Goal: Task Accomplishment & Management: Manage account settings

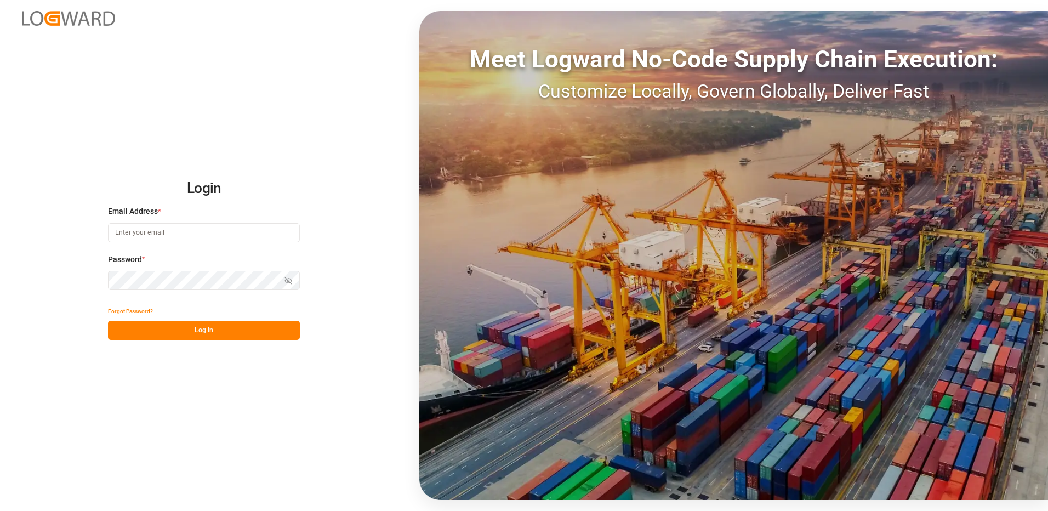
click at [175, 230] on input at bounding box center [204, 232] width 192 height 19
type input "[PERSON_NAME][EMAIL_ADDRESS][DOMAIN_NAME]"
click at [87, 276] on div "Login Email Address * [EMAIL_ADDRESS][DOMAIN_NAME] Password * Show password For…" at bounding box center [524, 255] width 1048 height 511
click at [116, 328] on button "Log In" at bounding box center [204, 330] width 192 height 19
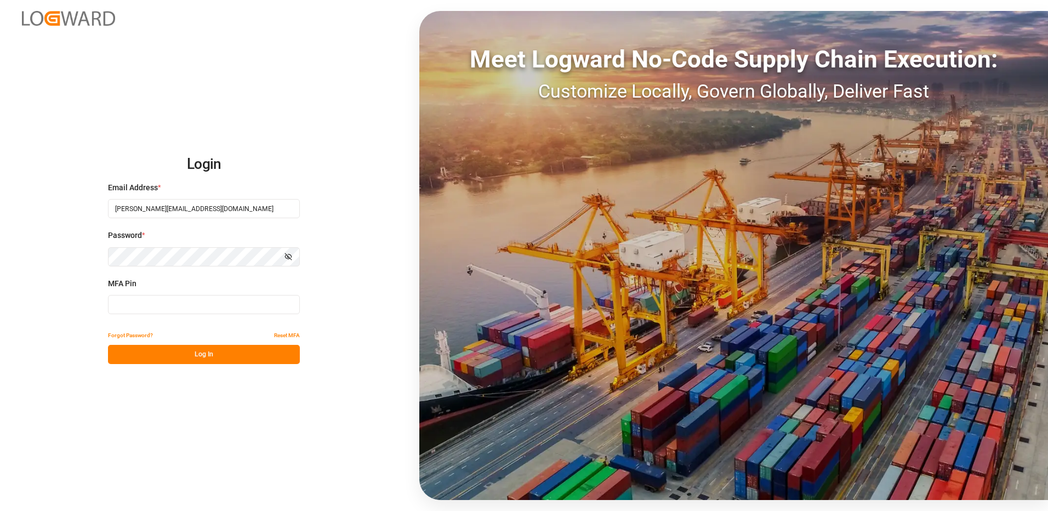
click at [127, 309] on input at bounding box center [204, 304] width 192 height 19
type input "410885"
click at [186, 356] on button "Log In" at bounding box center [204, 354] width 192 height 19
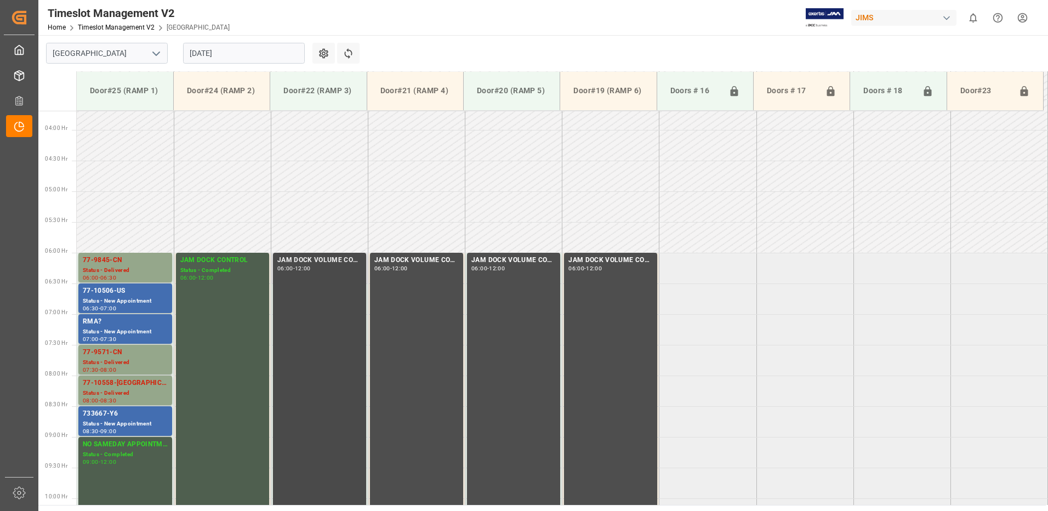
scroll to position [224, 0]
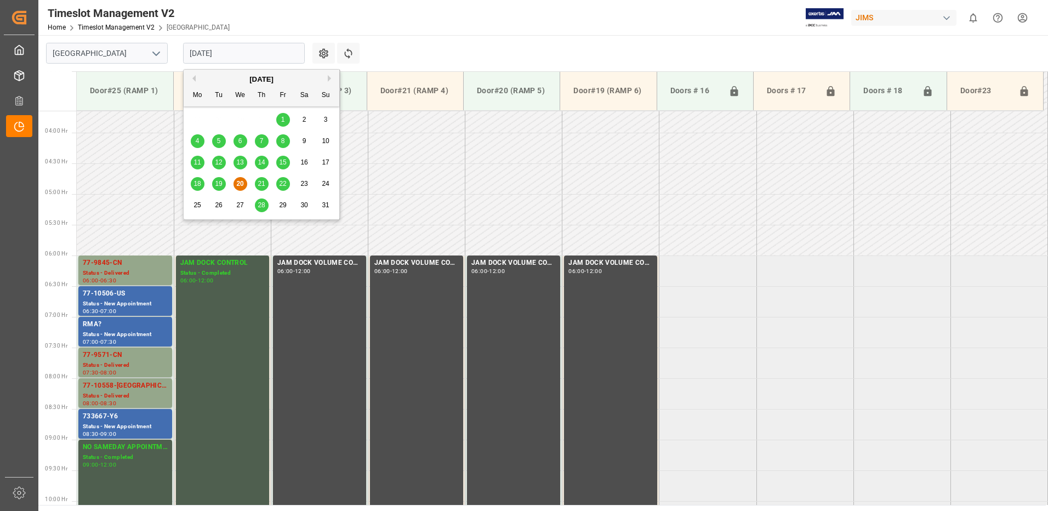
click at [248, 53] on input "[DATE]" at bounding box center [244, 53] width 122 height 21
click at [281, 141] on span "8" at bounding box center [283, 141] width 4 height 8
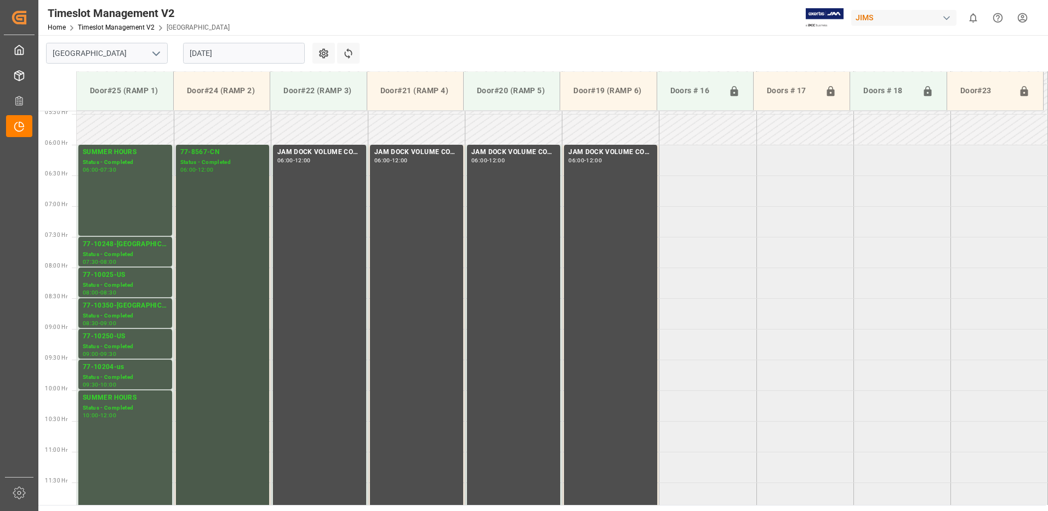
scroll to position [333, 0]
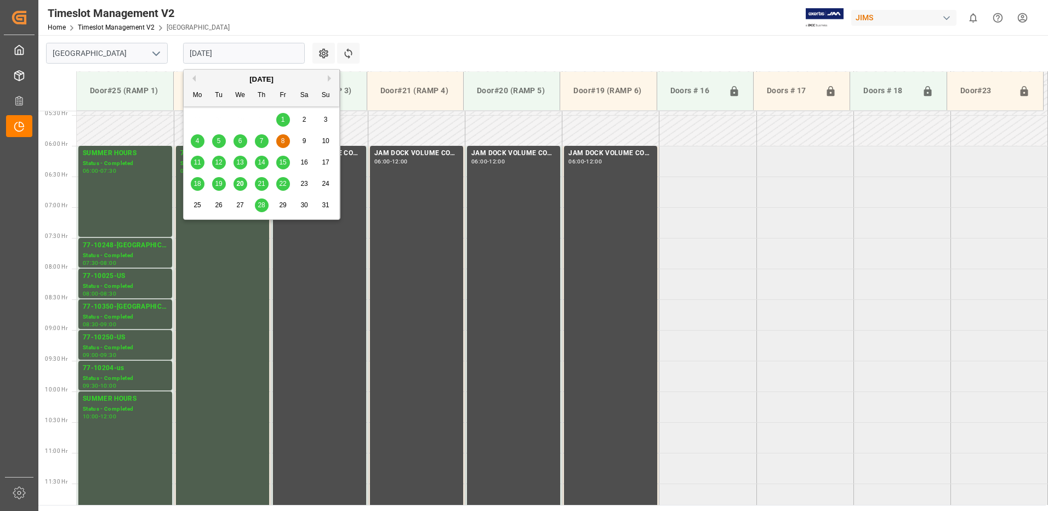
click at [253, 54] on input "[DATE]" at bounding box center [244, 53] width 122 height 21
click at [262, 164] on span "14" at bounding box center [261, 162] width 7 height 8
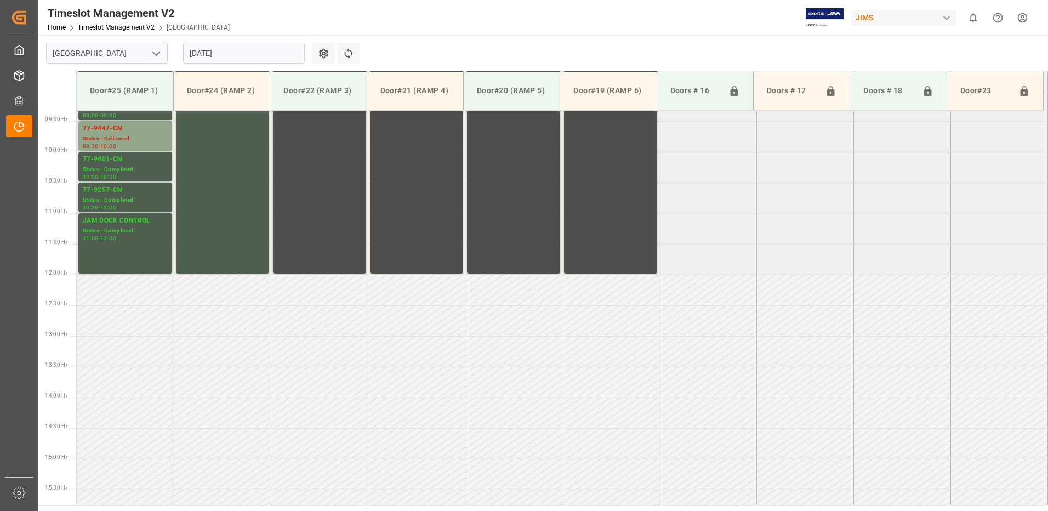
scroll to position [443, 0]
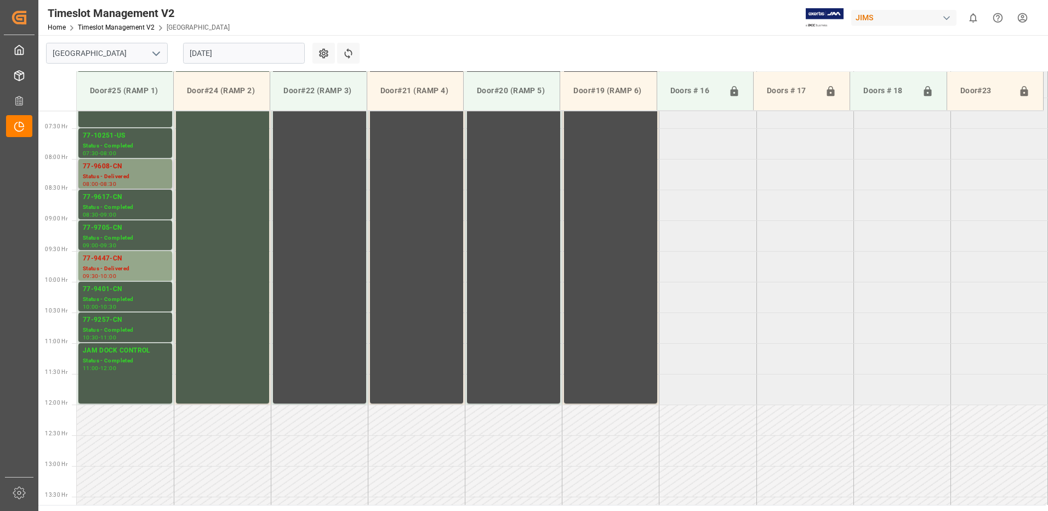
click at [138, 170] on div "77-9608-CN" at bounding box center [125, 166] width 85 height 11
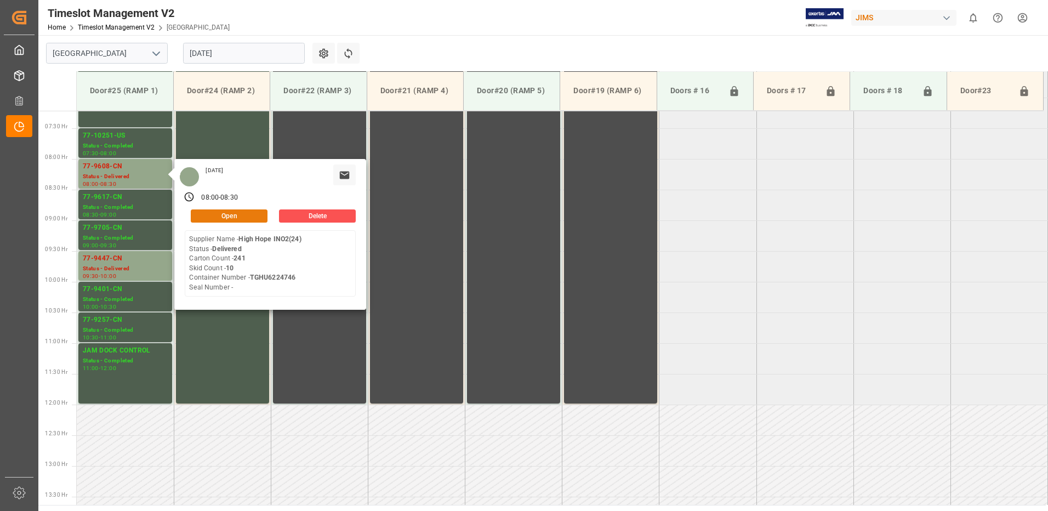
click at [242, 213] on button "Open" at bounding box center [229, 215] width 77 height 13
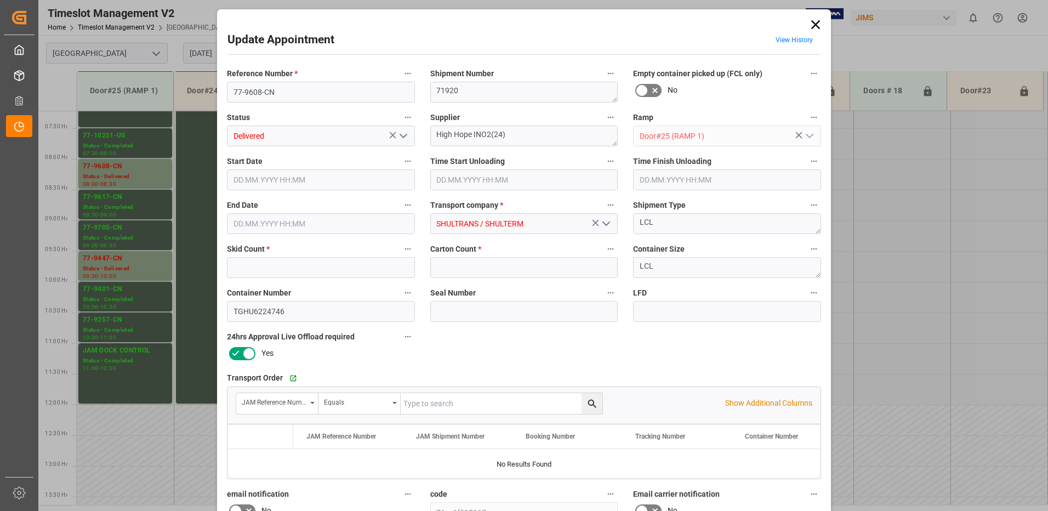
type input "10"
type input "241"
type input "[DATE] 08:00"
type input "[DATE] 08:45"
type input "[DATE] 10:00"
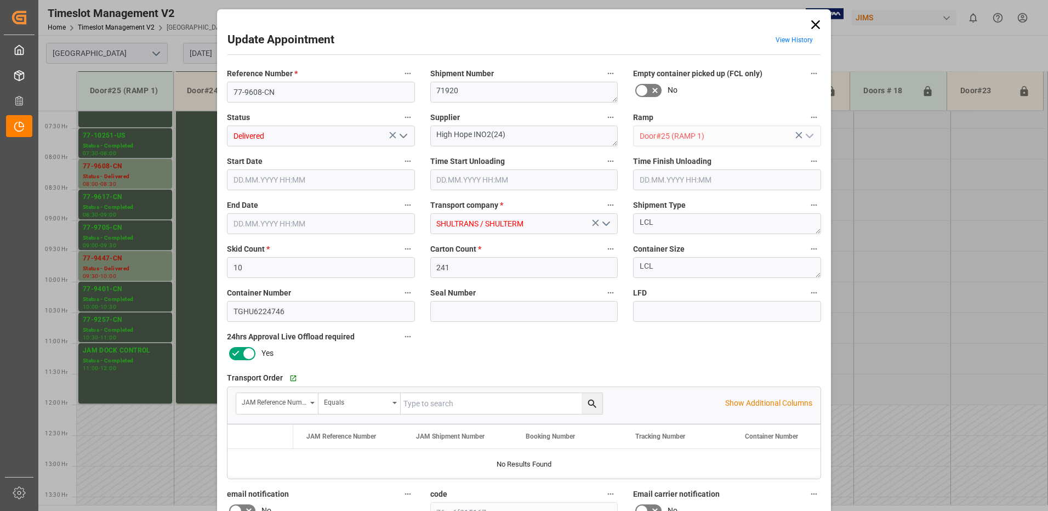
type input "[DATE] 08:30"
type input "[DATE] 11:51"
click at [401, 135] on icon "open menu" at bounding box center [403, 135] width 13 height 13
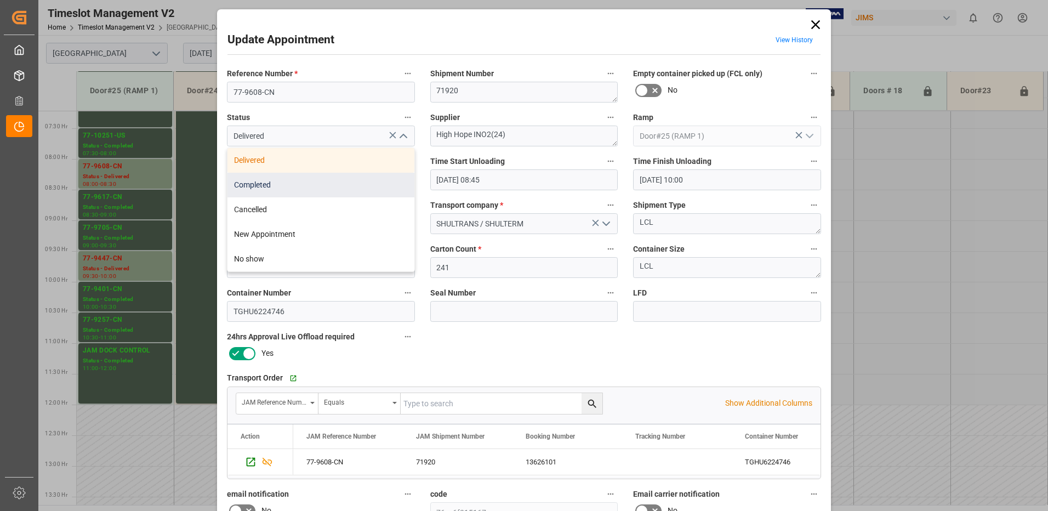
click at [334, 180] on div "Completed" at bounding box center [320, 185] width 187 height 25
type input "Completed"
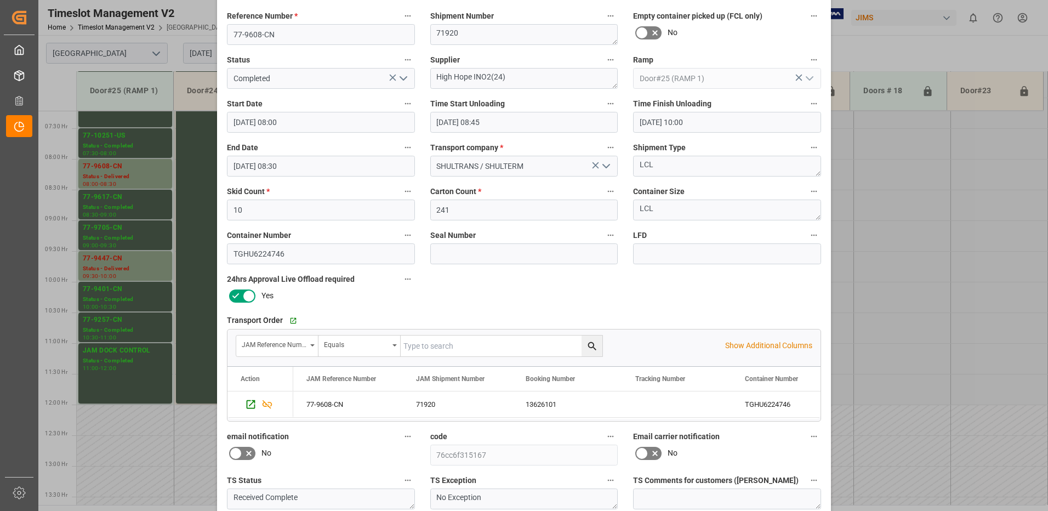
scroll to position [156, 0]
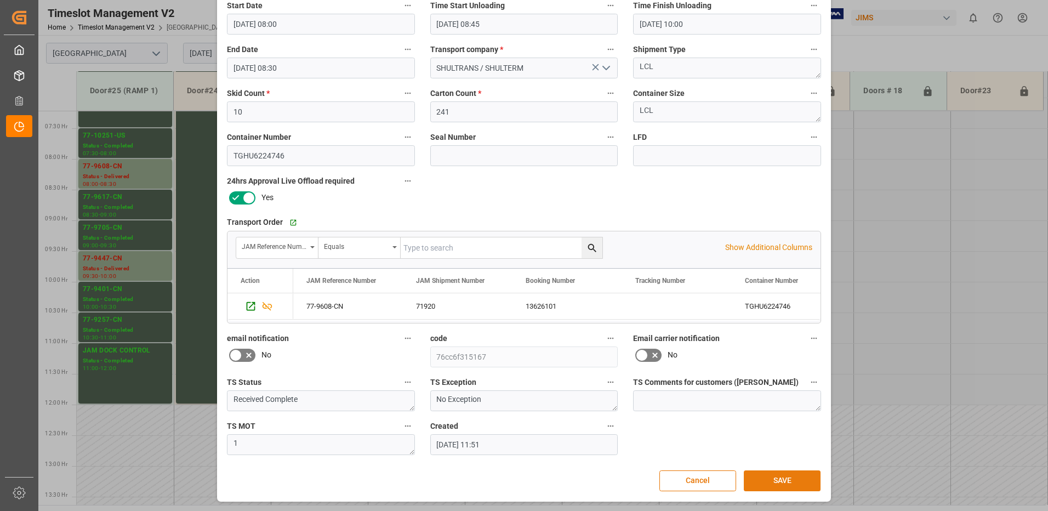
click at [777, 484] on button "SAVE" at bounding box center [782, 480] width 77 height 21
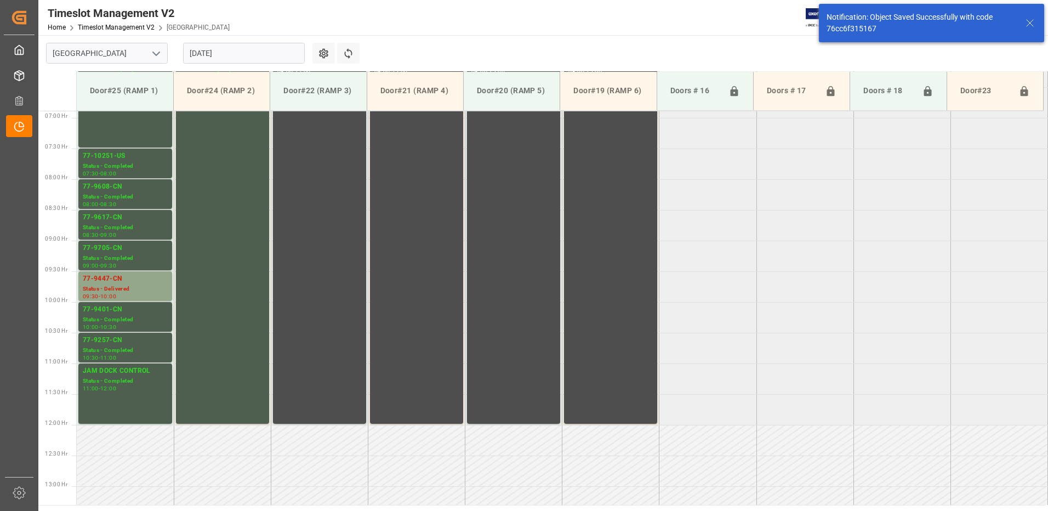
scroll to position [423, 0]
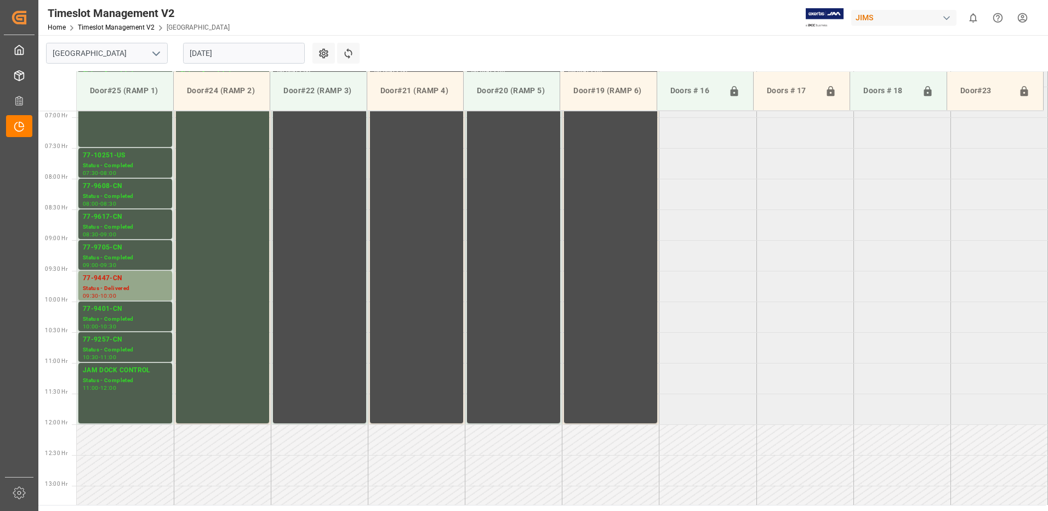
click at [254, 57] on input "[DATE]" at bounding box center [244, 53] width 122 height 21
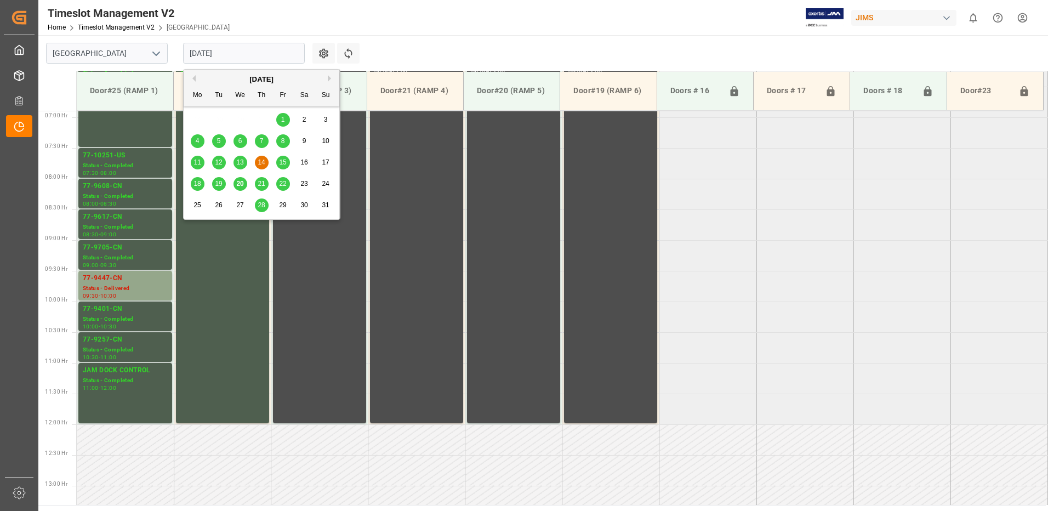
click at [241, 184] on span "20" at bounding box center [239, 184] width 7 height 8
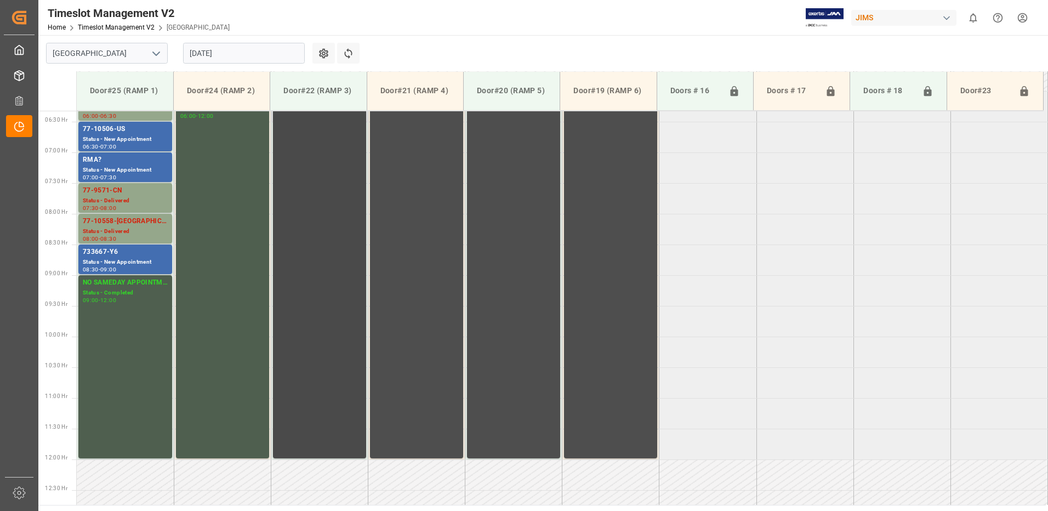
scroll to position [333, 0]
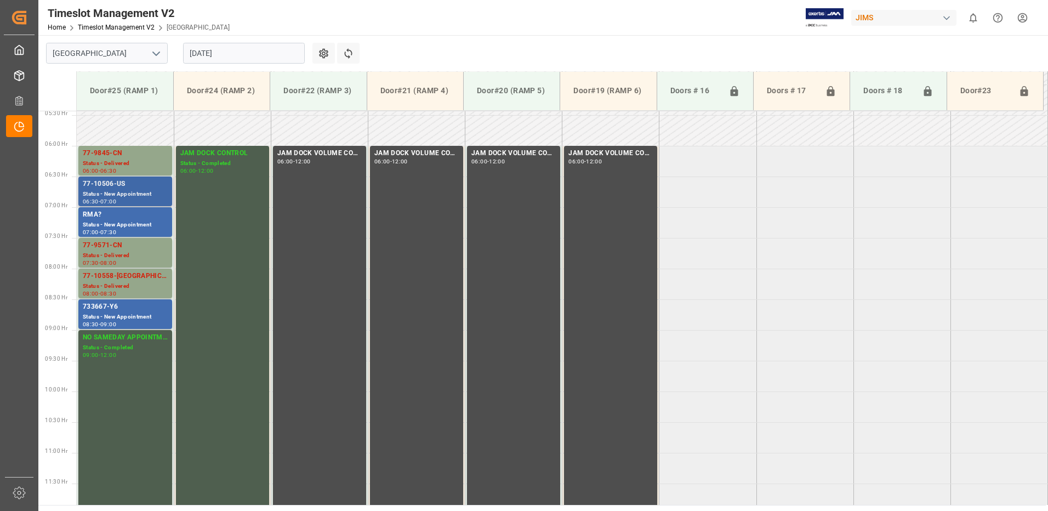
click at [126, 189] on div "77-10506-US" at bounding box center [125, 184] width 85 height 11
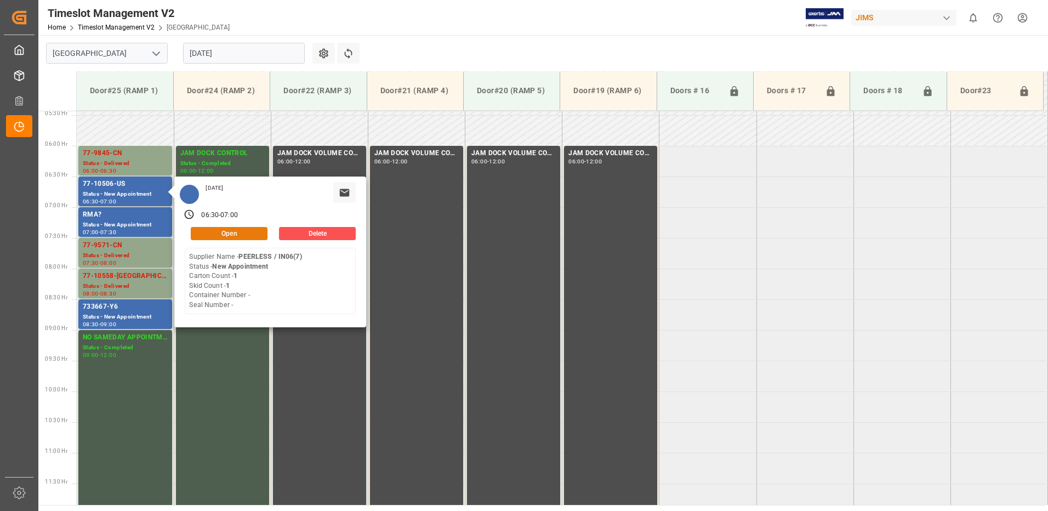
click at [254, 230] on button "Open" at bounding box center [229, 233] width 77 height 13
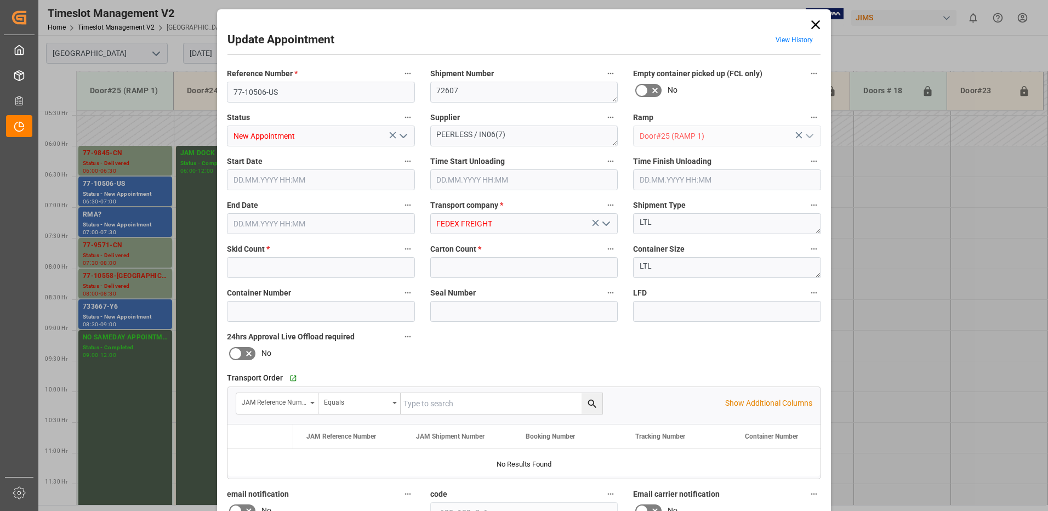
type input "1"
type input "[DATE] 06:30"
type input "[DATE] 07:00"
type input "[DATE] 12:51"
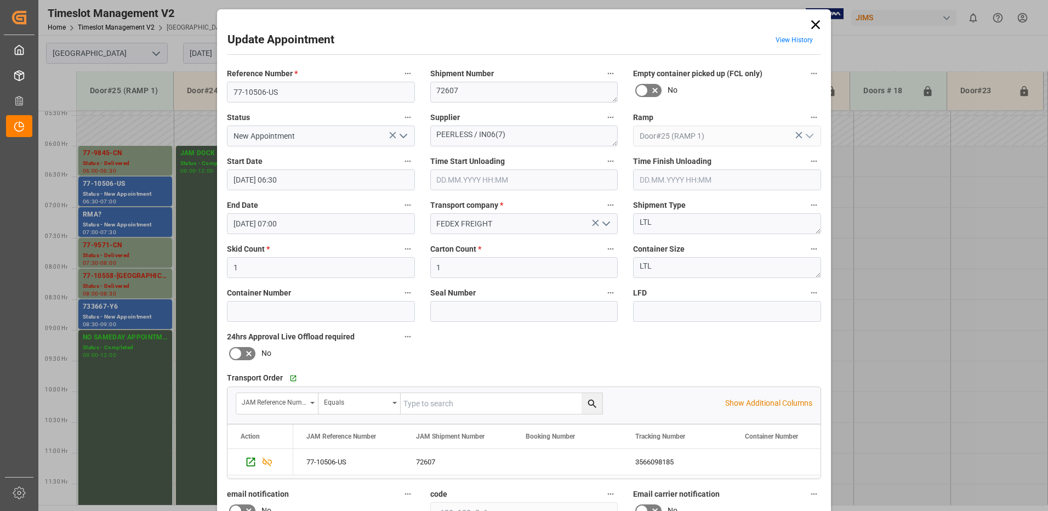
click at [401, 138] on polyline "open menu" at bounding box center [403, 135] width 7 height 3
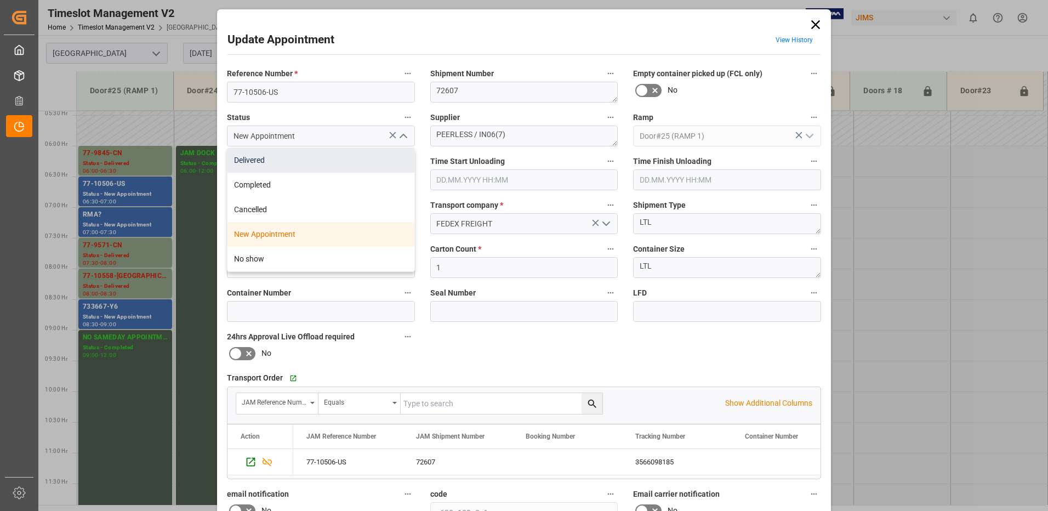
click at [303, 163] on div "Delivered" at bounding box center [320, 160] width 187 height 25
type input "Delivered"
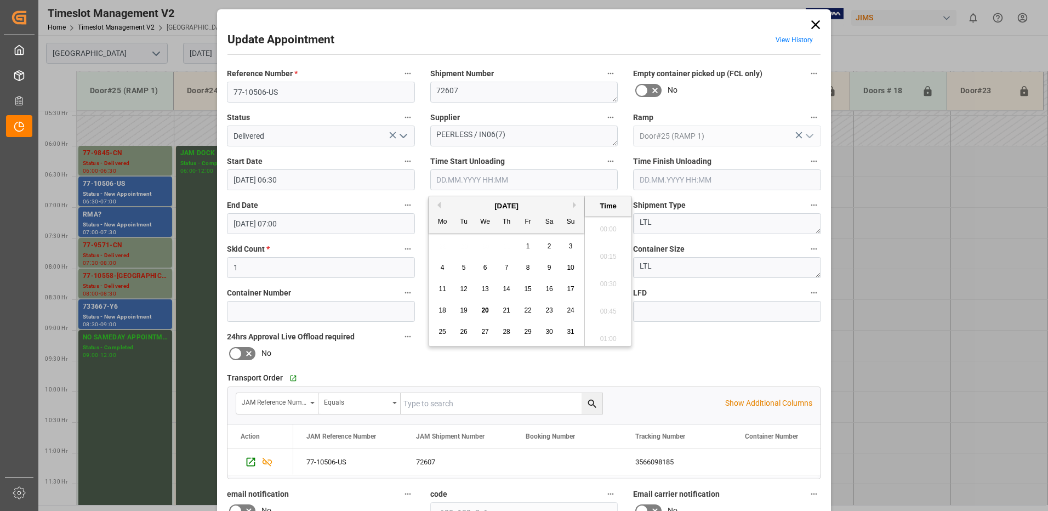
click at [464, 180] on input "text" at bounding box center [524, 179] width 188 height 21
click at [486, 309] on span "20" at bounding box center [484, 310] width 7 height 8
click at [602, 223] on li "10:45" at bounding box center [608, 225] width 47 height 27
type input "[DATE] 10:45"
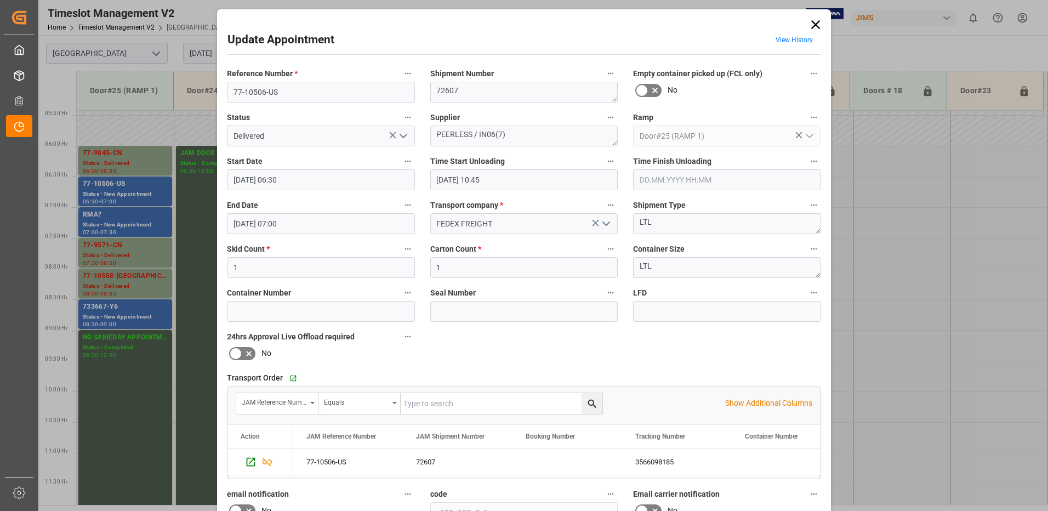
click at [656, 176] on input "text" at bounding box center [727, 179] width 188 height 21
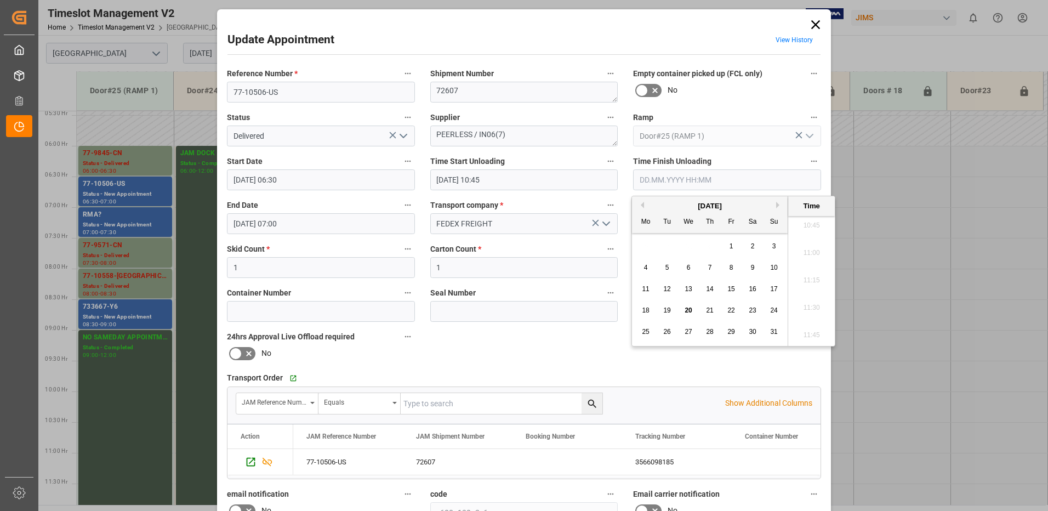
click at [687, 309] on span "20" at bounding box center [688, 310] width 7 height 8
click at [806, 255] on li "11:00" at bounding box center [811, 253] width 47 height 27
type input "[DATE] 11:00"
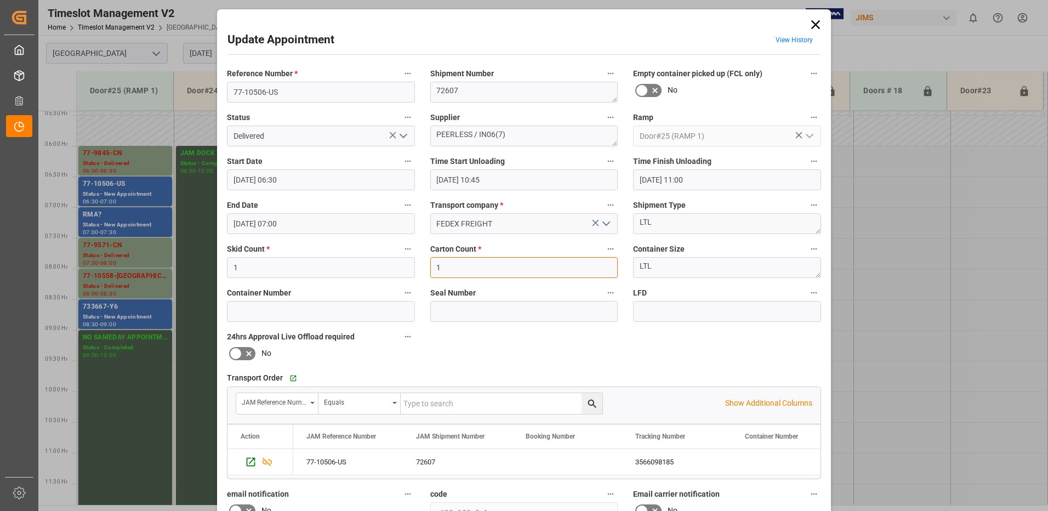
click at [461, 268] on input "1" at bounding box center [524, 267] width 188 height 21
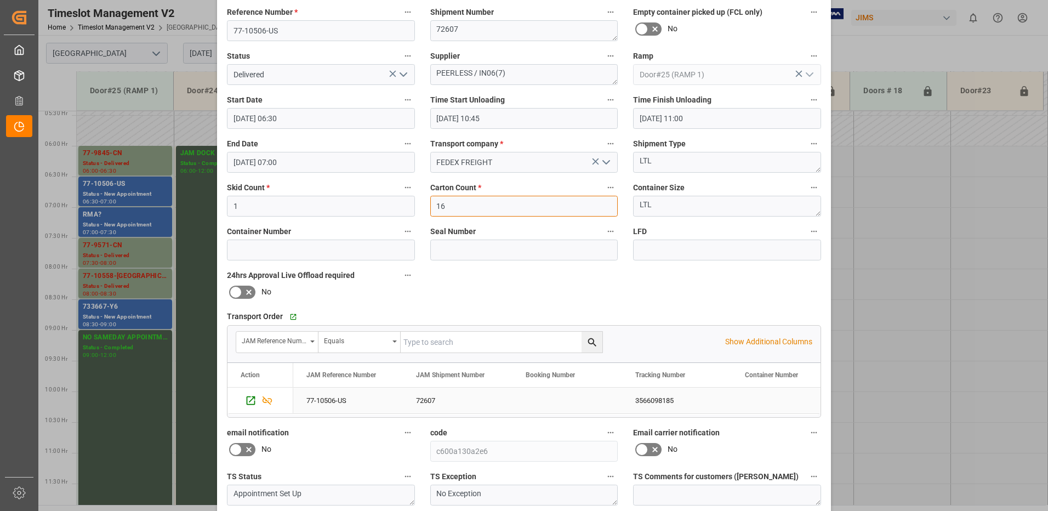
scroll to position [156, 0]
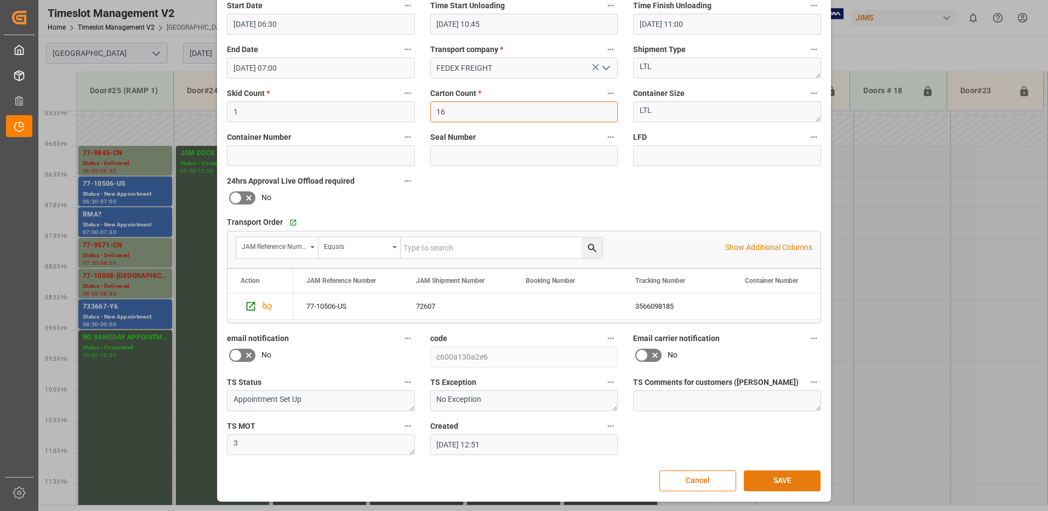
type input "16"
click at [787, 482] on button "SAVE" at bounding box center [782, 480] width 77 height 21
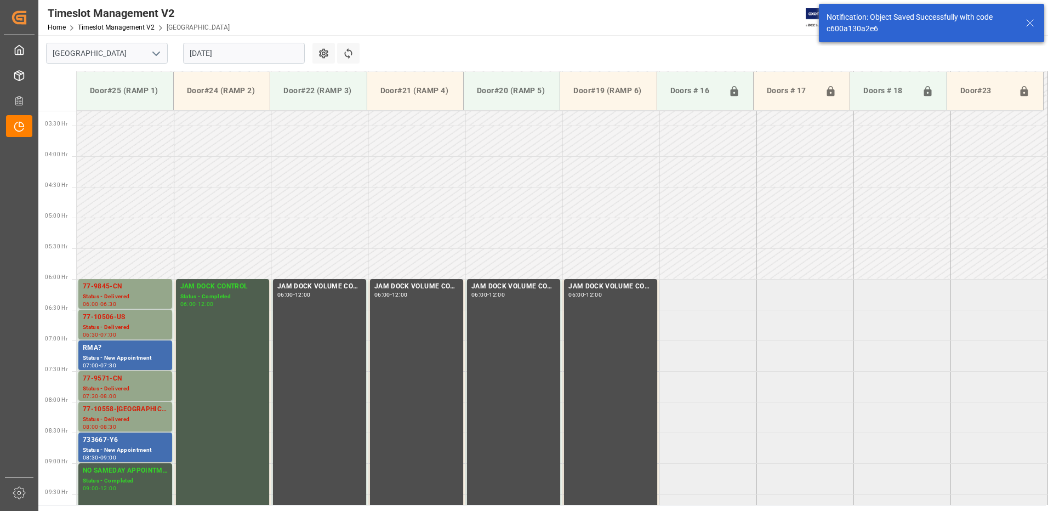
scroll to position [300, 0]
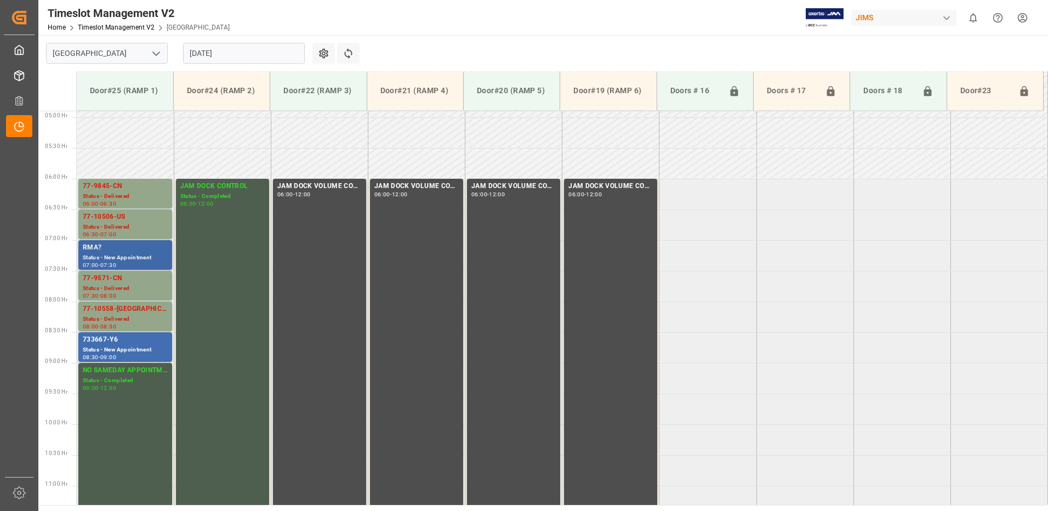
click at [109, 252] on div "RMA?" at bounding box center [125, 247] width 85 height 11
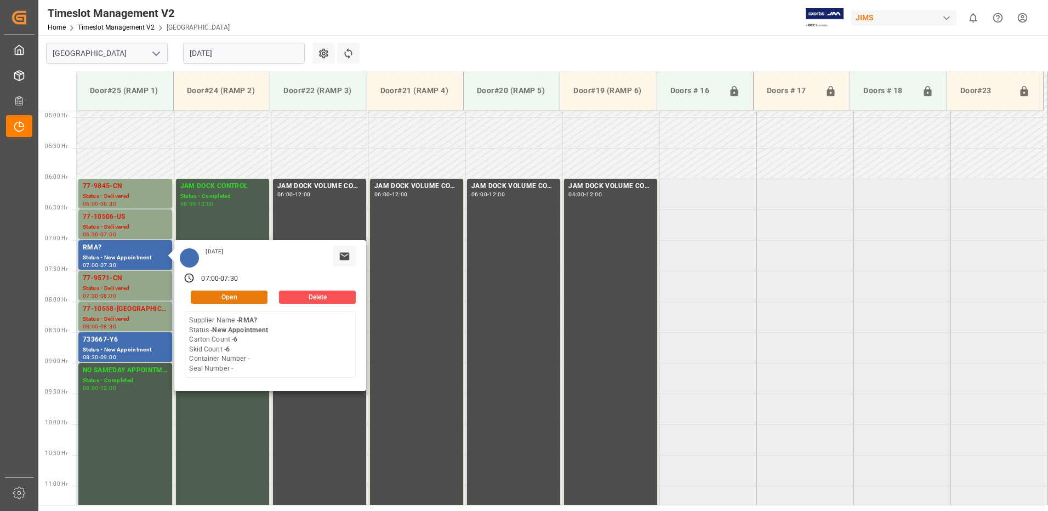
click at [235, 295] on button "Open" at bounding box center [229, 296] width 77 height 13
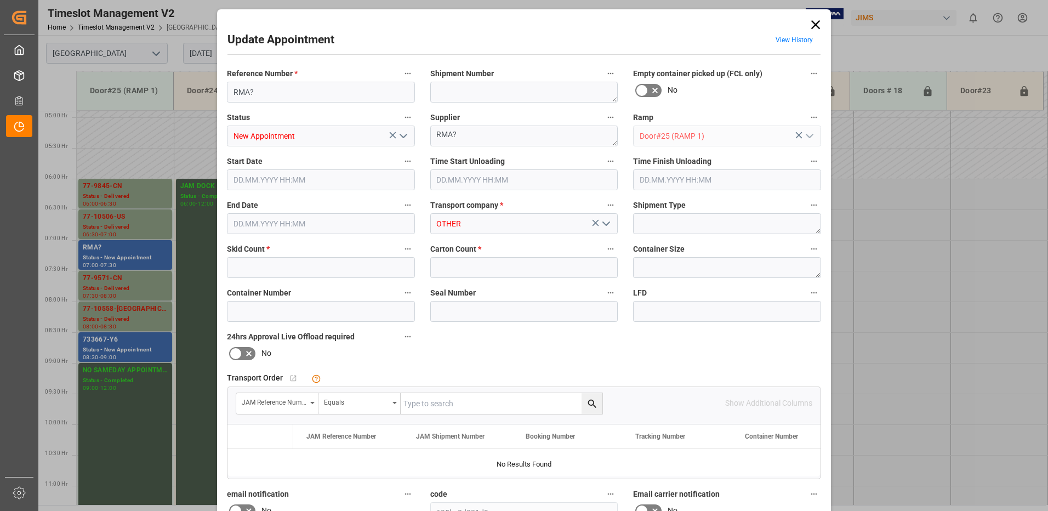
type input "6"
type input "[DATE] 07:00"
type input "[DATE] 07:30"
type input "[DATE] 12:35"
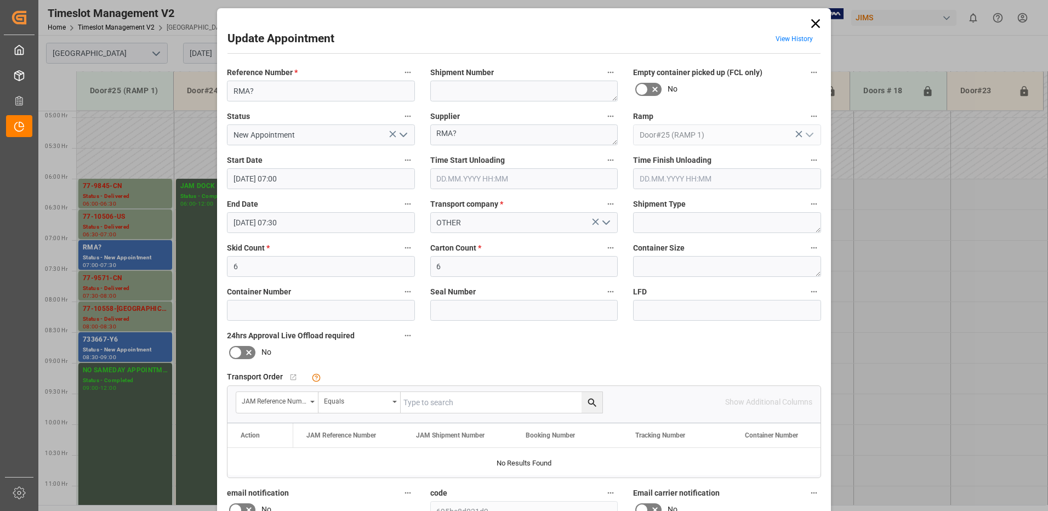
scroll to position [0, 0]
click at [605, 224] on polyline "open menu" at bounding box center [606, 223] width 7 height 3
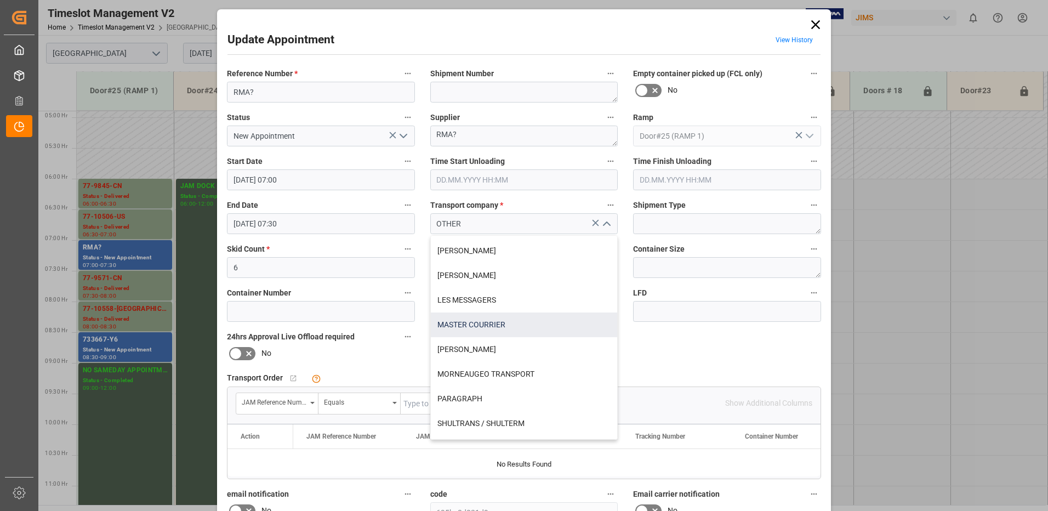
scroll to position [274, 0]
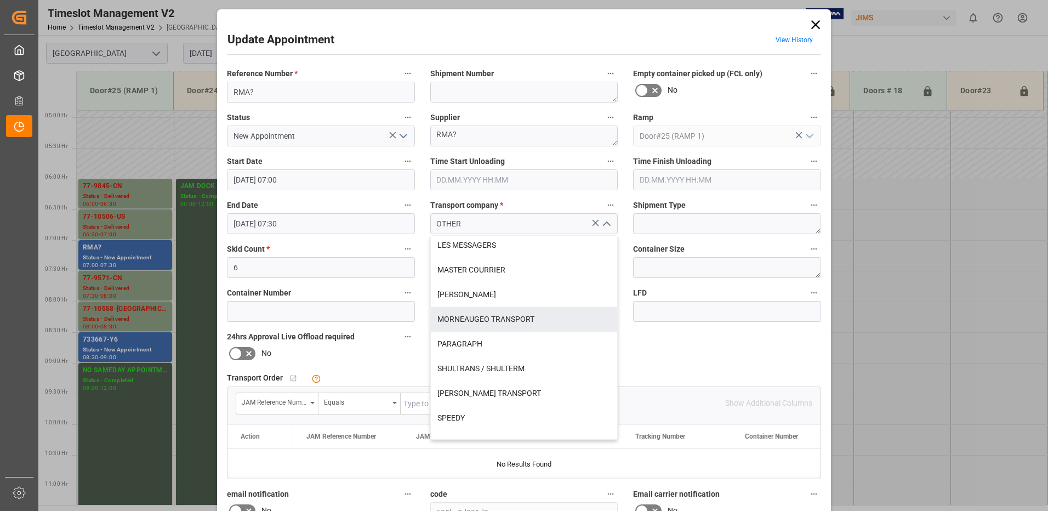
click at [736, 356] on div "Reference Number * RMA? Shipment Number Empty container picked up (FCL only) No…" at bounding box center [523, 338] width 609 height 552
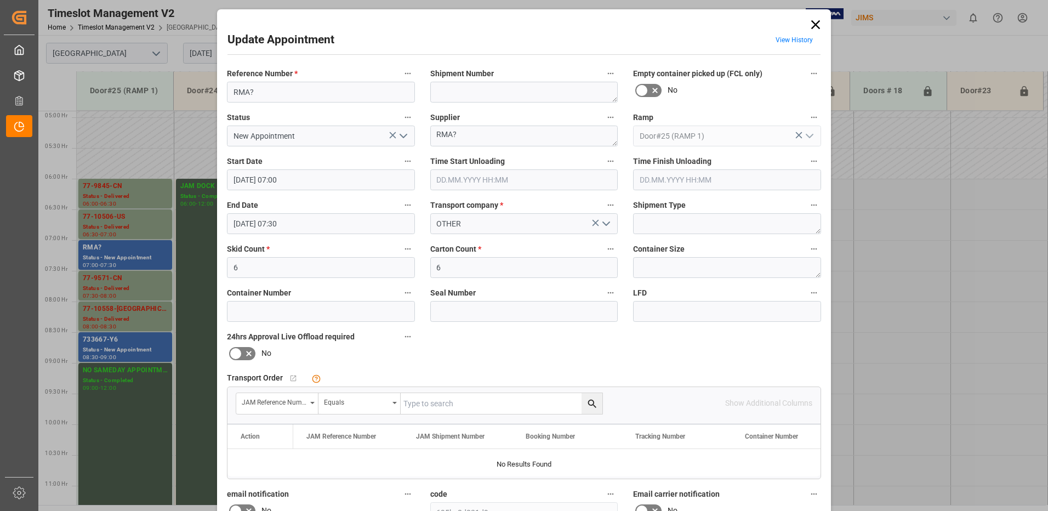
click at [814, 25] on icon at bounding box center [815, 24] width 9 height 9
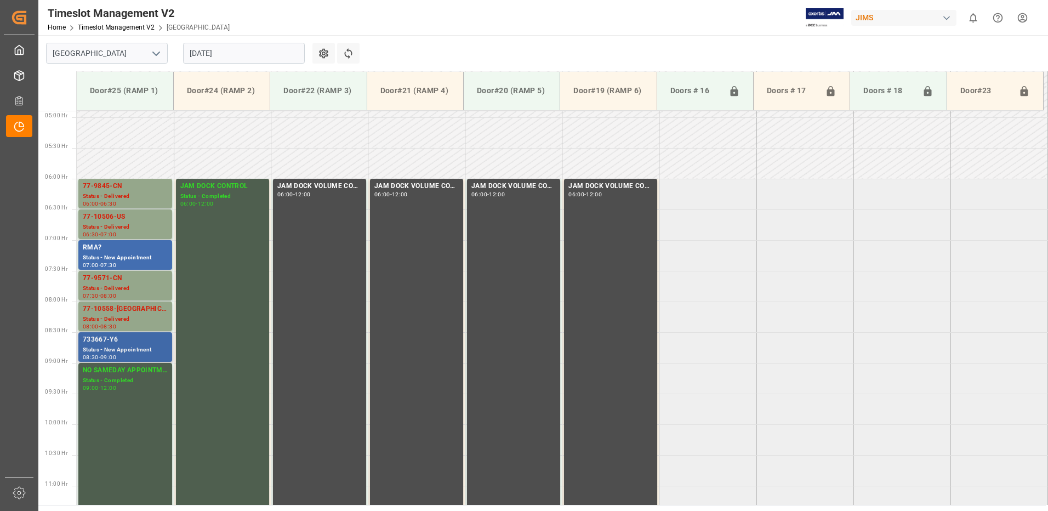
click at [117, 346] on div "Status - New Appointment" at bounding box center [125, 349] width 85 height 9
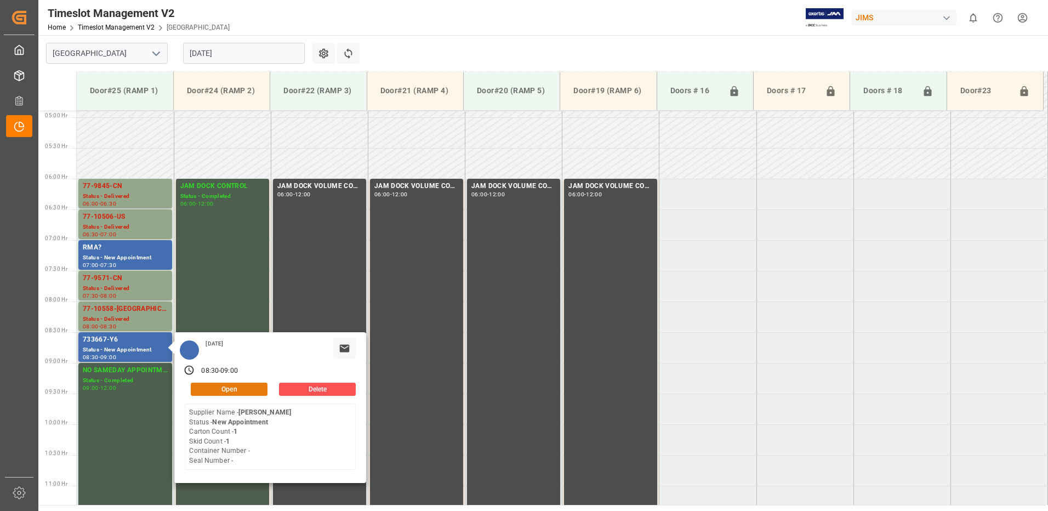
click at [234, 387] on button "Open" at bounding box center [229, 389] width 77 height 13
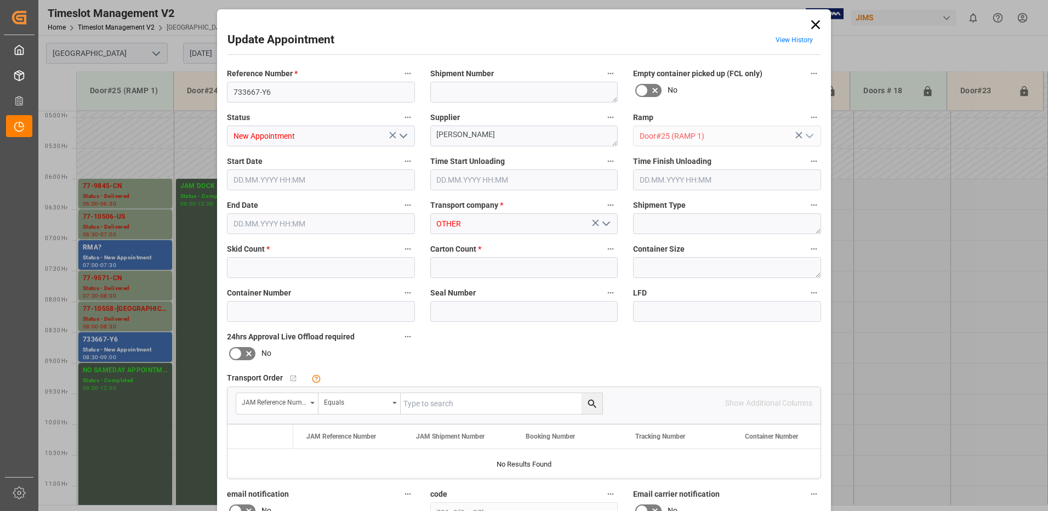
type input "1"
type input "[DATE] 08:30"
type input "[DATE] 09:00"
type input "[DATE] 18:22"
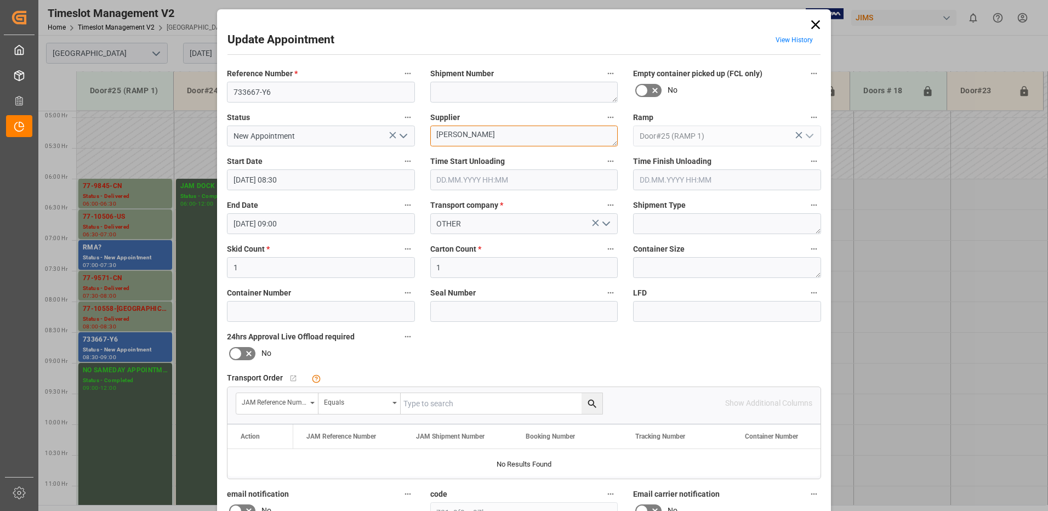
drag, startPoint x: 485, startPoint y: 134, endPoint x: 428, endPoint y: 134, distance: 57.0
click at [428, 134] on div "Supplier [PERSON_NAME]" at bounding box center [524, 128] width 203 height 44
type textarea "VI Sound"
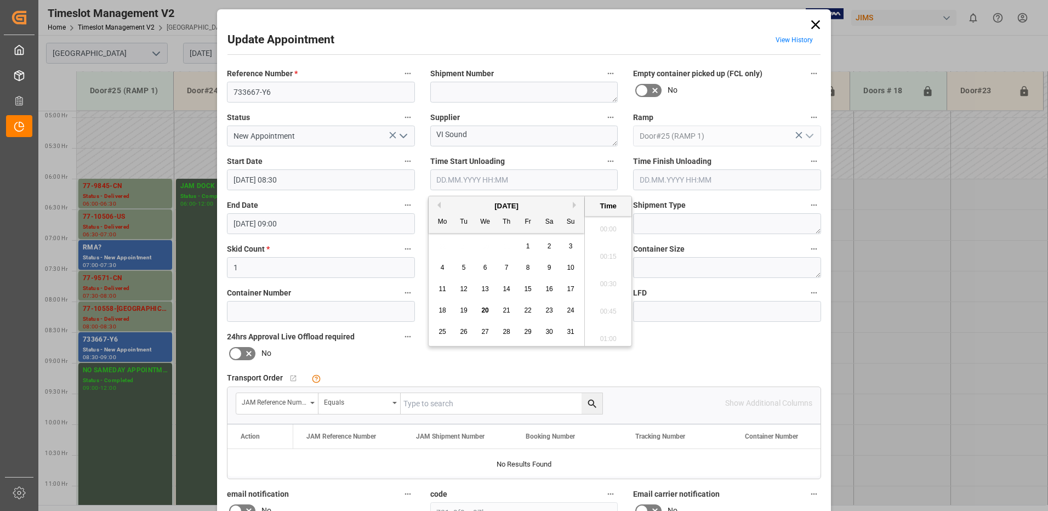
click at [452, 179] on input "text" at bounding box center [524, 179] width 188 height 21
click at [486, 310] on span "20" at bounding box center [484, 310] width 7 height 8
click at [606, 304] on li "11:45" at bounding box center [608, 307] width 47 height 27
type input "[DATE] 11:45"
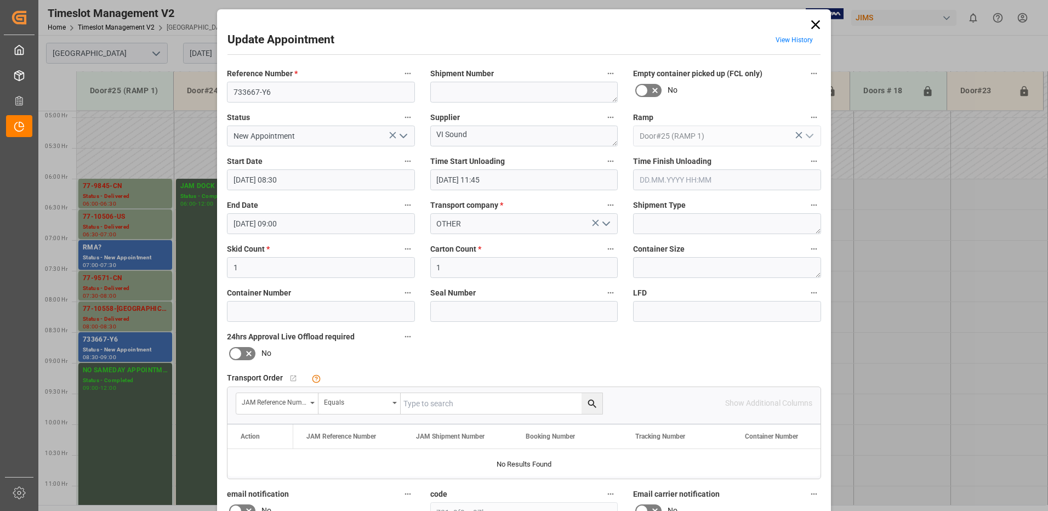
click at [402, 136] on icon "open menu" at bounding box center [403, 135] width 13 height 13
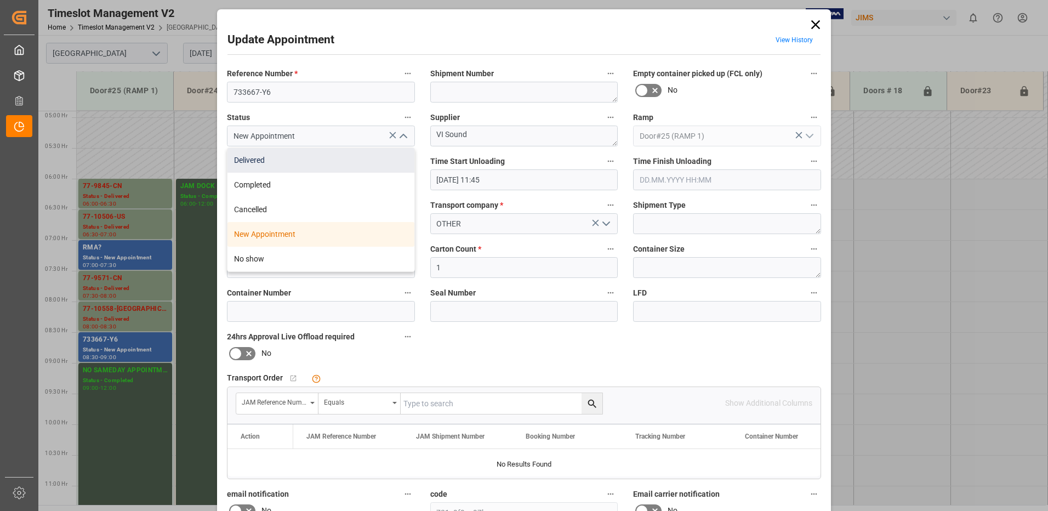
click at [320, 160] on div "Delivered" at bounding box center [320, 160] width 187 height 25
type input "Delivered"
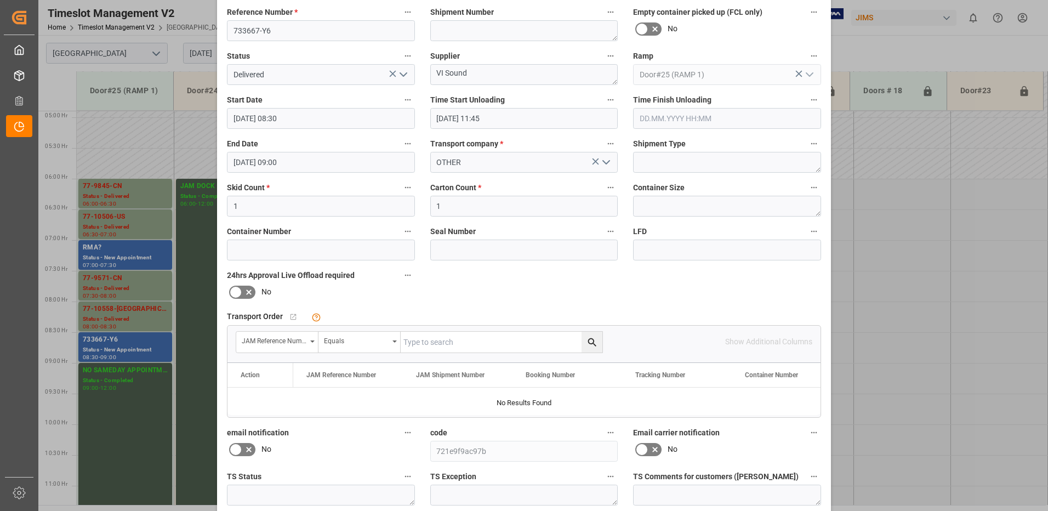
scroll to position [156, 0]
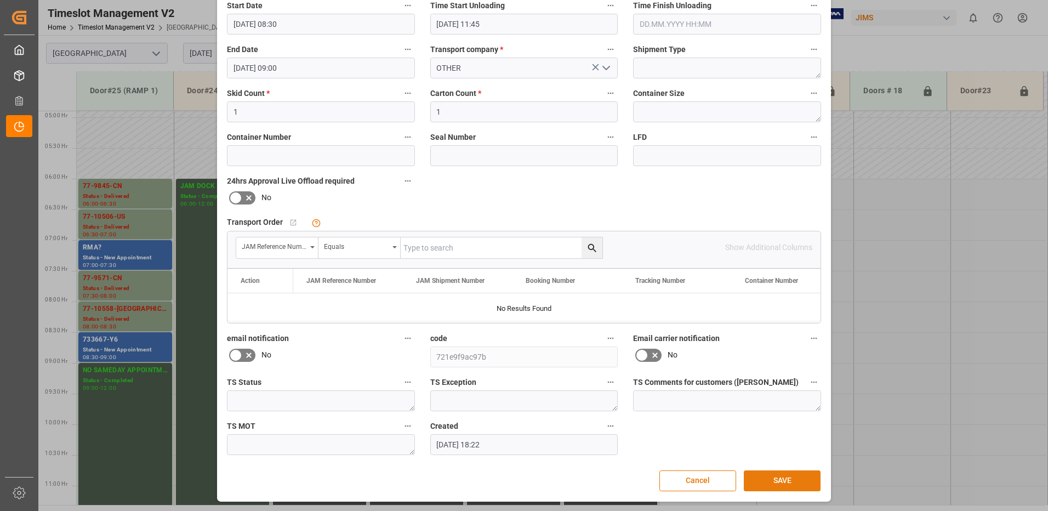
click at [780, 481] on button "SAVE" at bounding box center [782, 480] width 77 height 21
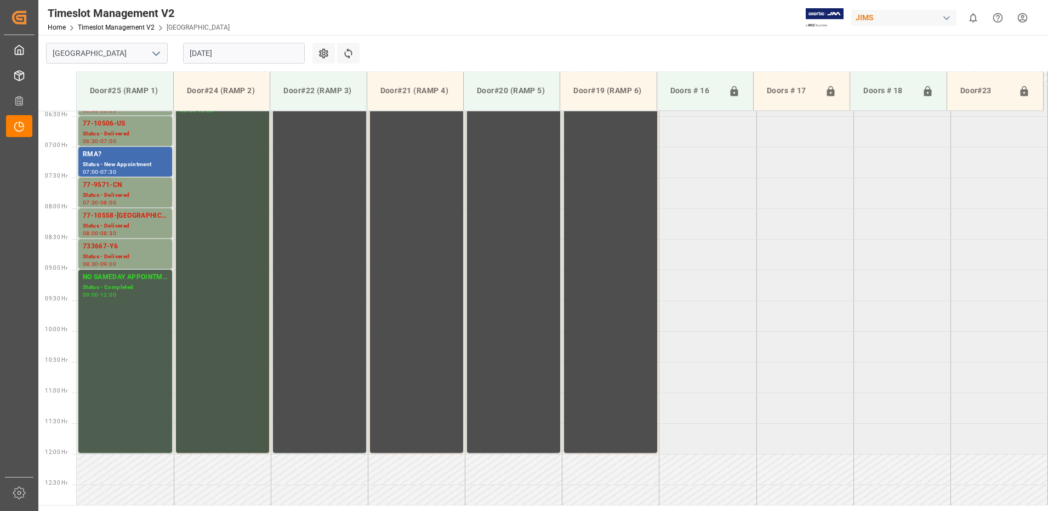
scroll to position [368, 0]
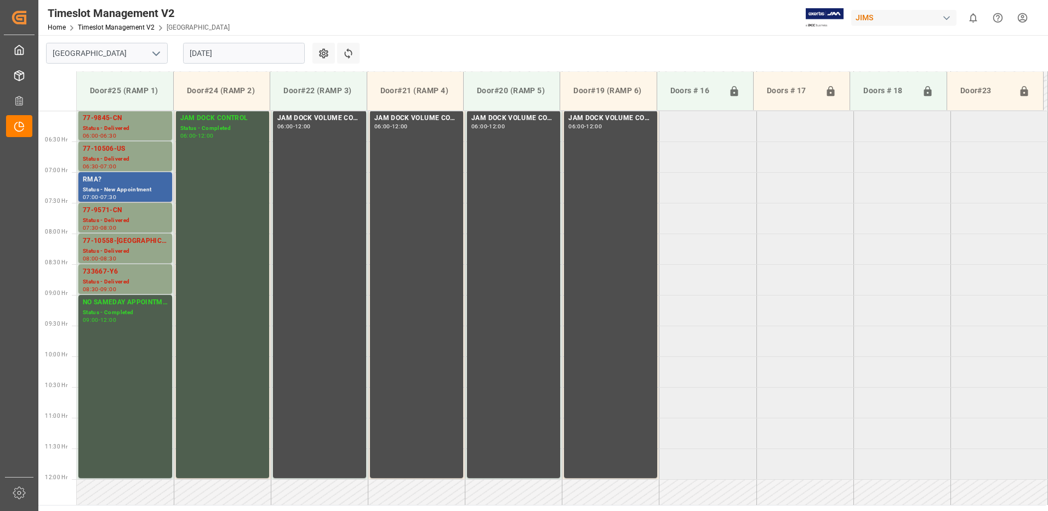
click at [112, 188] on div "Status - New Appointment" at bounding box center [125, 189] width 85 height 9
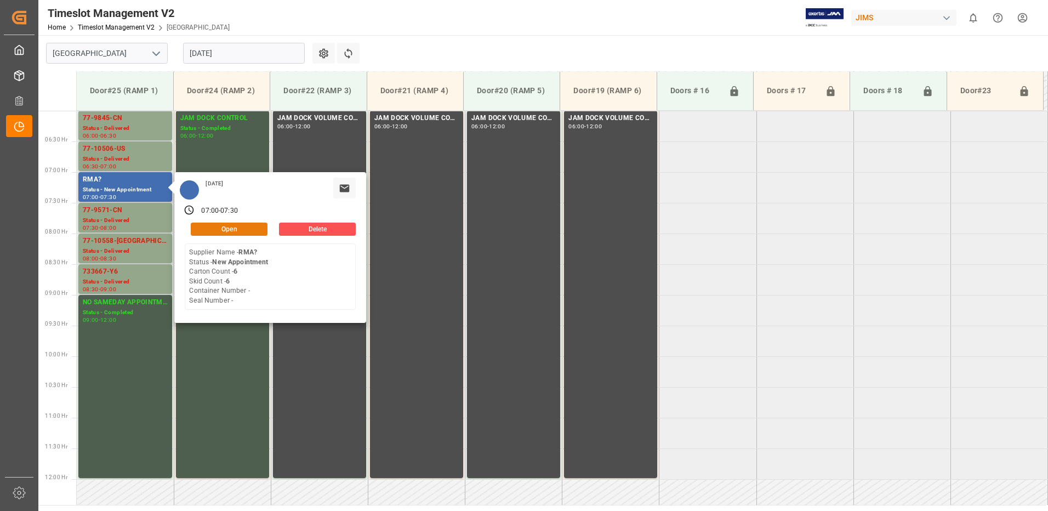
click at [241, 228] on button "Open" at bounding box center [229, 229] width 77 height 13
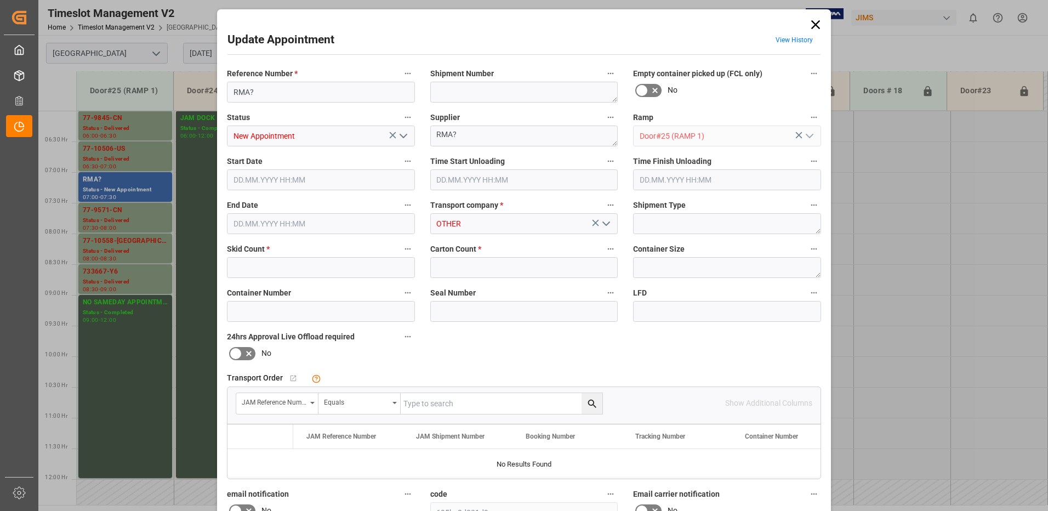
type input "6"
type input "[DATE] 07:00"
type input "[DATE] 07:30"
type input "[DATE] 12:35"
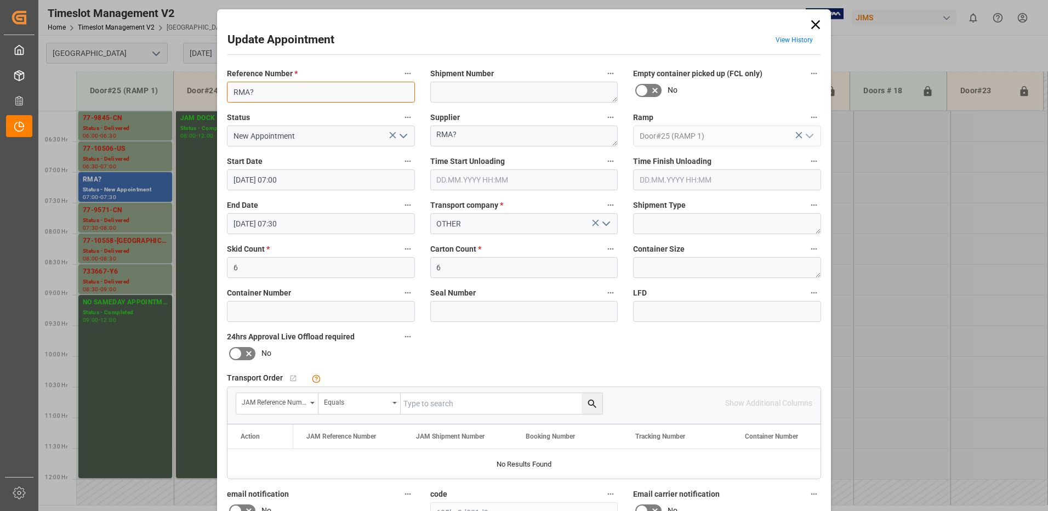
drag, startPoint x: 281, startPoint y: 94, endPoint x: 255, endPoint y: 92, distance: 25.3
click at [255, 92] on input "RMA?" at bounding box center [321, 92] width 188 height 21
type input "RMA # 734198"
drag, startPoint x: 473, startPoint y: 137, endPoint x: 429, endPoint y: 135, distance: 43.9
click at [430, 135] on textarea "RMA?" at bounding box center [524, 136] width 188 height 21
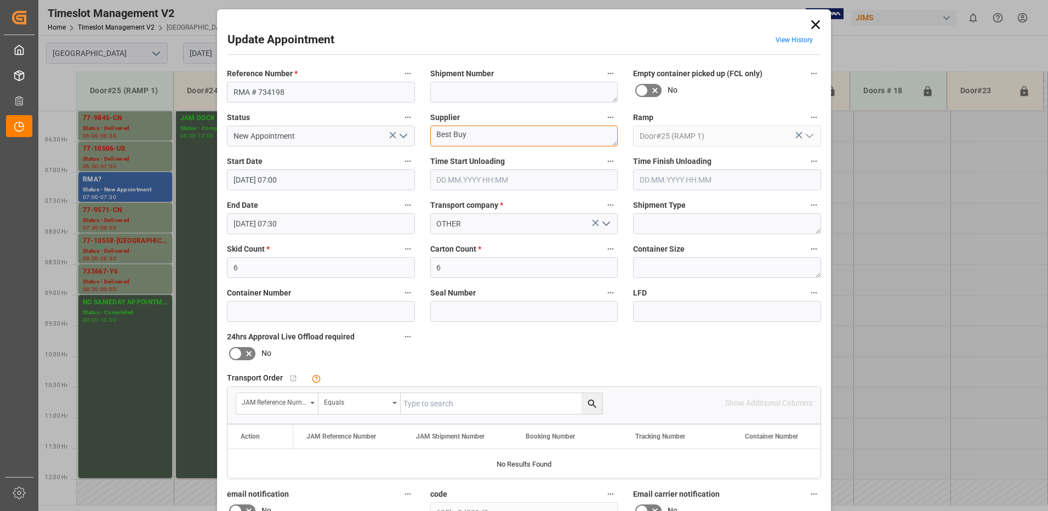
type textarea "Best Buy"
click at [658, 314] on input at bounding box center [727, 311] width 188 height 21
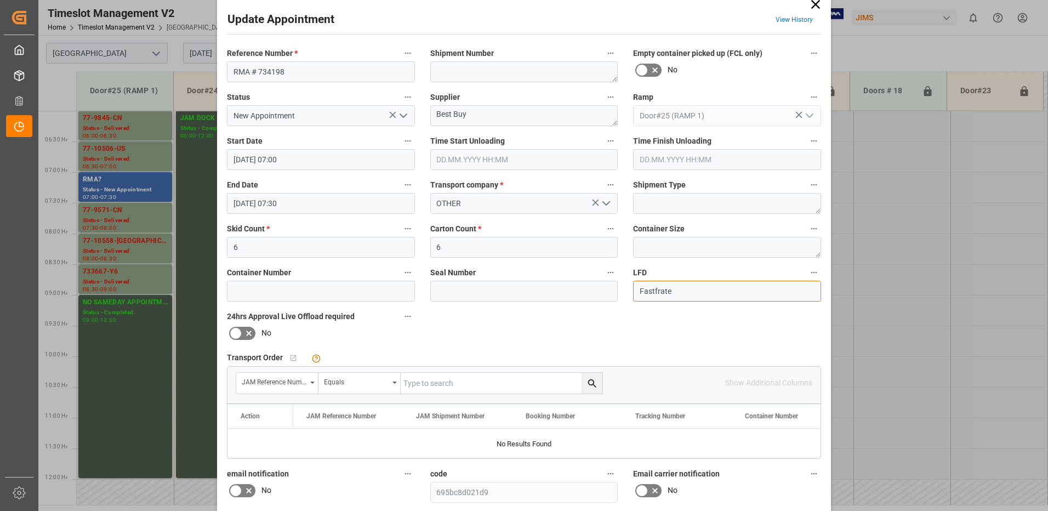
scroll to position [0, 0]
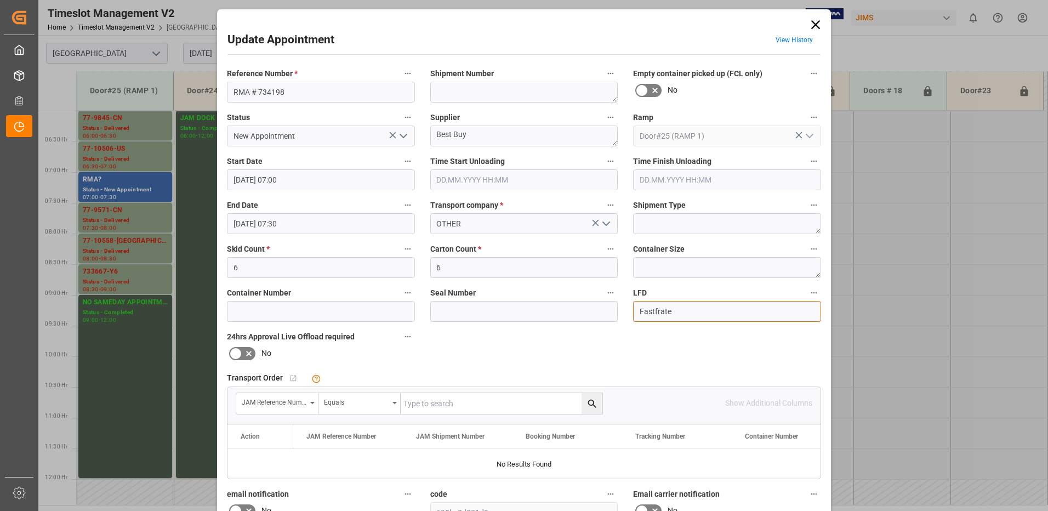
type input "Fastfrate"
click at [605, 223] on icon "open menu" at bounding box center [606, 223] width 13 height 13
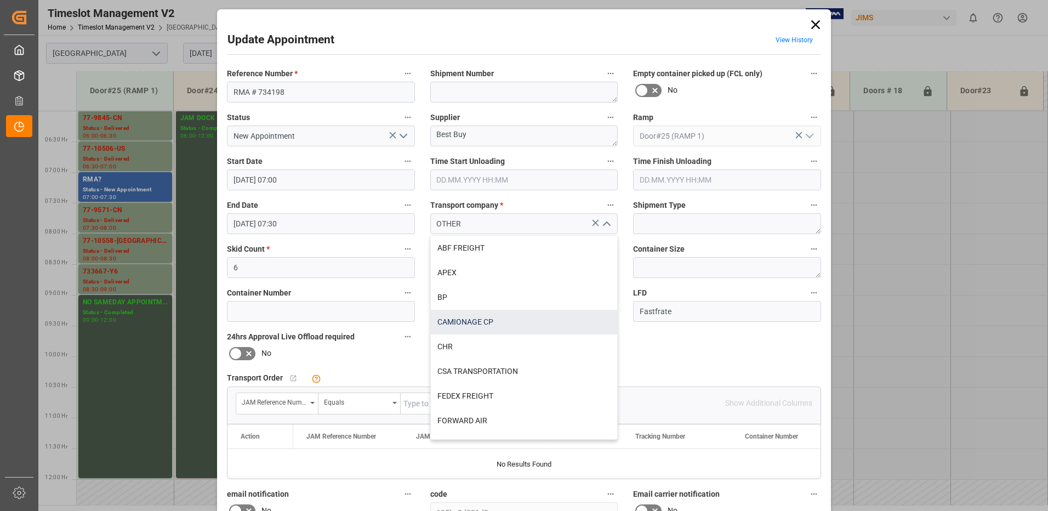
scroll to position [55, 0]
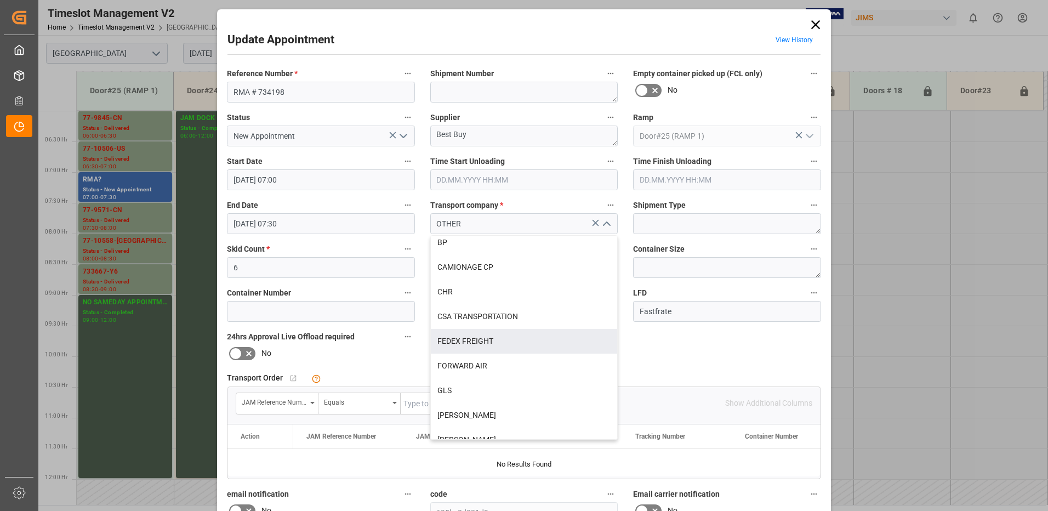
click at [721, 352] on div "Reference Number * RMA # 734198 Shipment Number Empty container picked up (FCL …" at bounding box center [523, 338] width 609 height 552
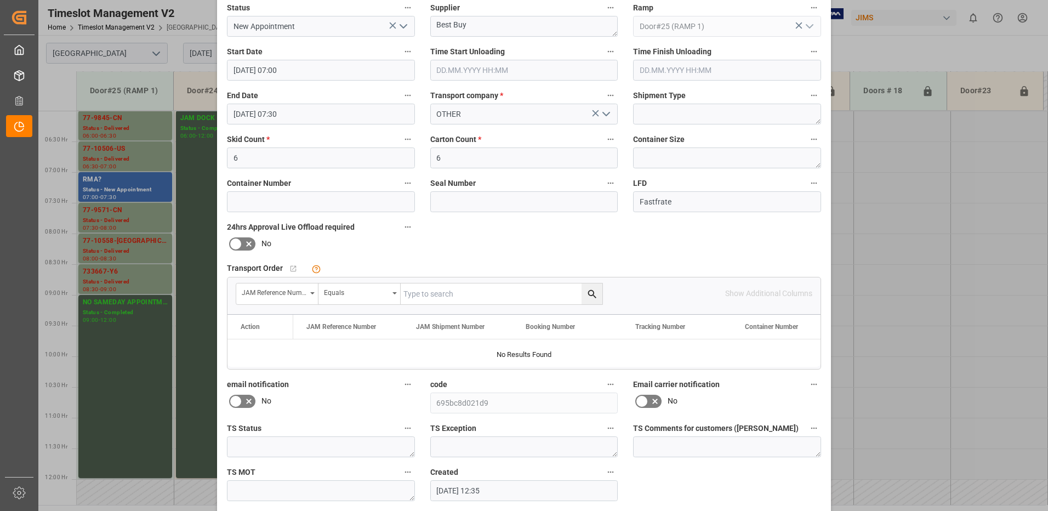
scroll to position [156, 0]
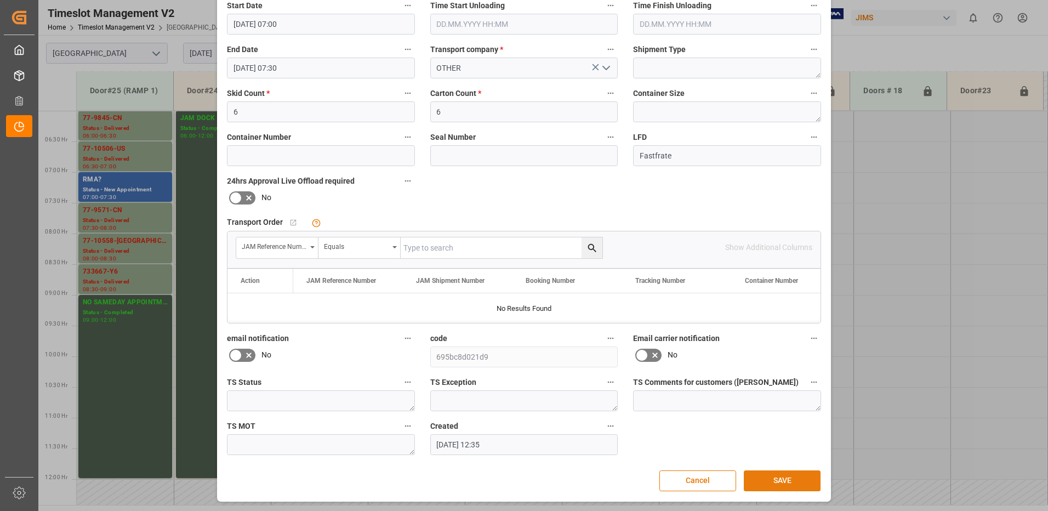
click at [787, 482] on button "SAVE" at bounding box center [782, 480] width 77 height 21
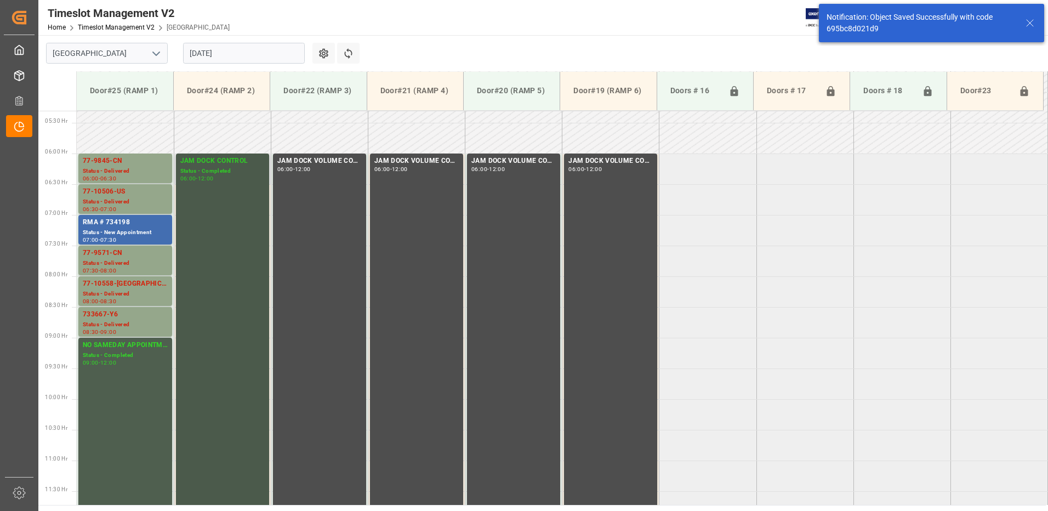
scroll to position [362, 0]
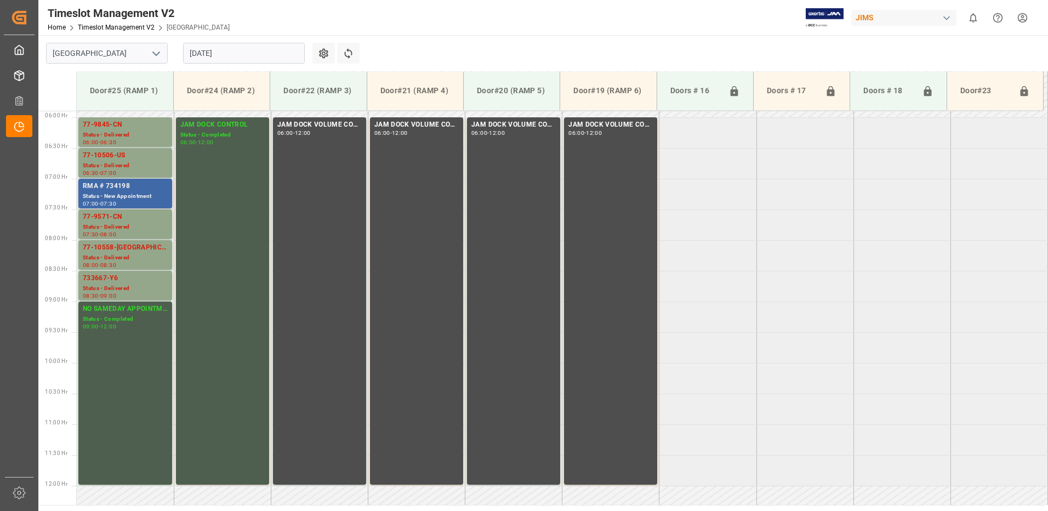
click at [121, 187] on div "RMA # 734198" at bounding box center [125, 186] width 85 height 11
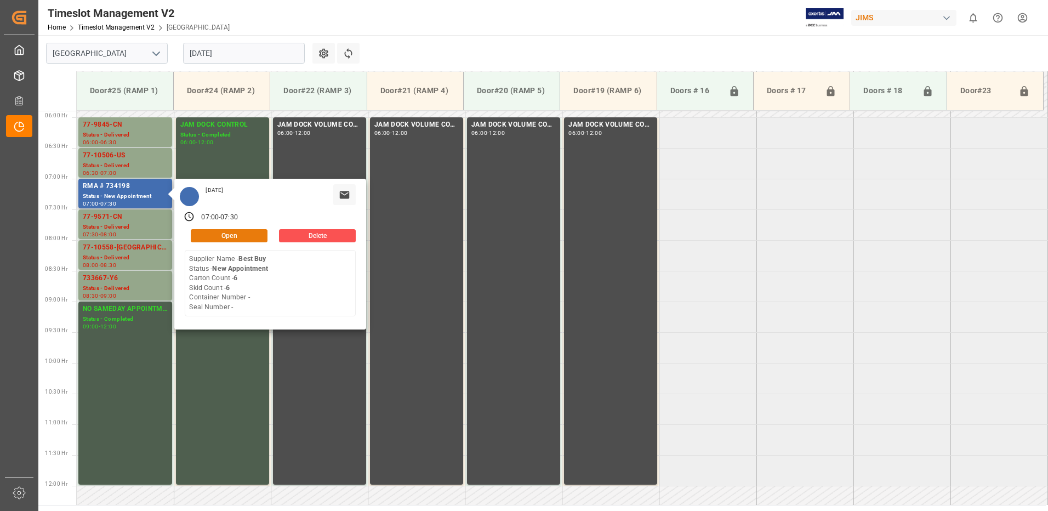
click at [241, 235] on button "Open" at bounding box center [229, 235] width 77 height 13
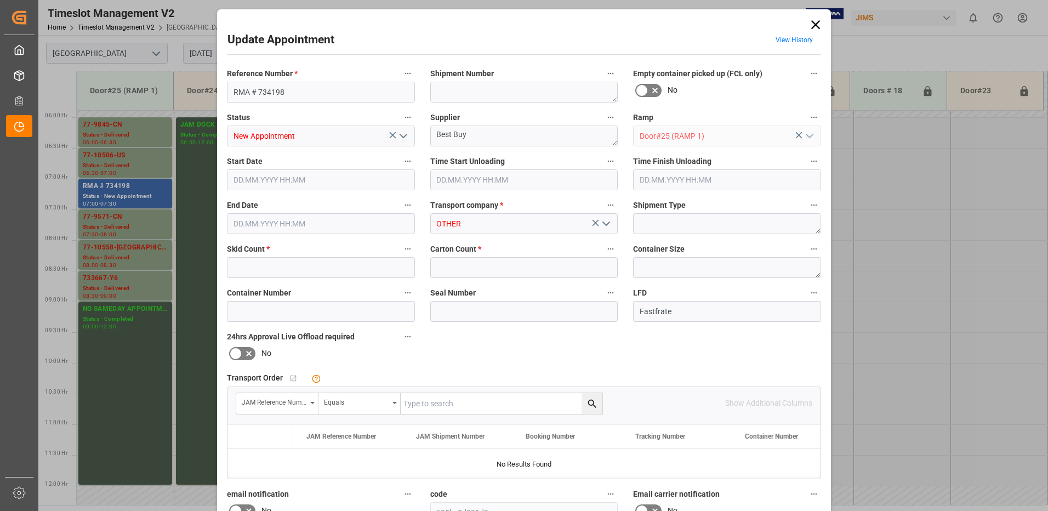
type input "6"
type input "[DATE] 07:00"
type input "[DATE] 07:30"
type input "[DATE] 12:35"
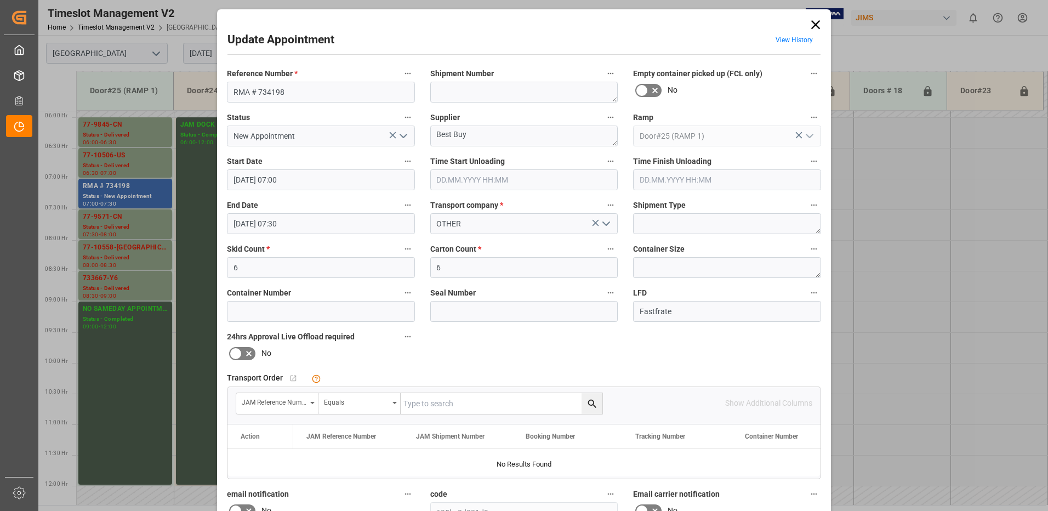
click at [402, 138] on polyline "open menu" at bounding box center [403, 135] width 7 height 3
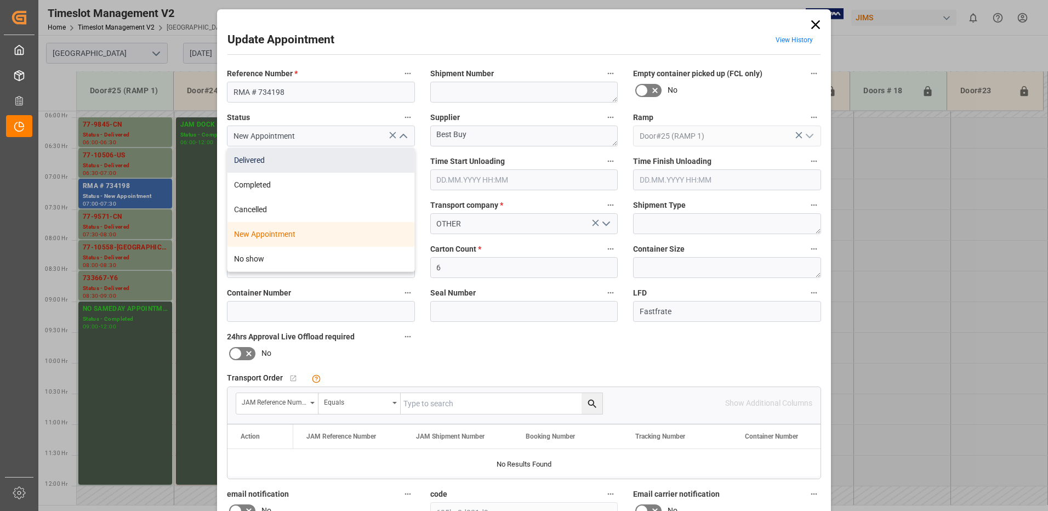
click at [327, 161] on div "Delivered" at bounding box center [320, 160] width 187 height 25
type input "Delivered"
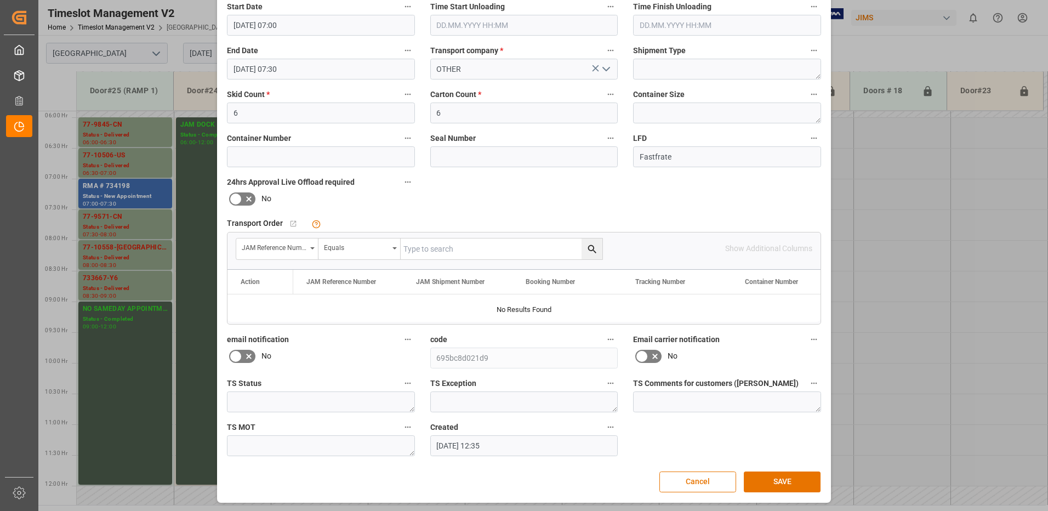
scroll to position [156, 0]
click at [802, 475] on button "SAVE" at bounding box center [782, 480] width 77 height 21
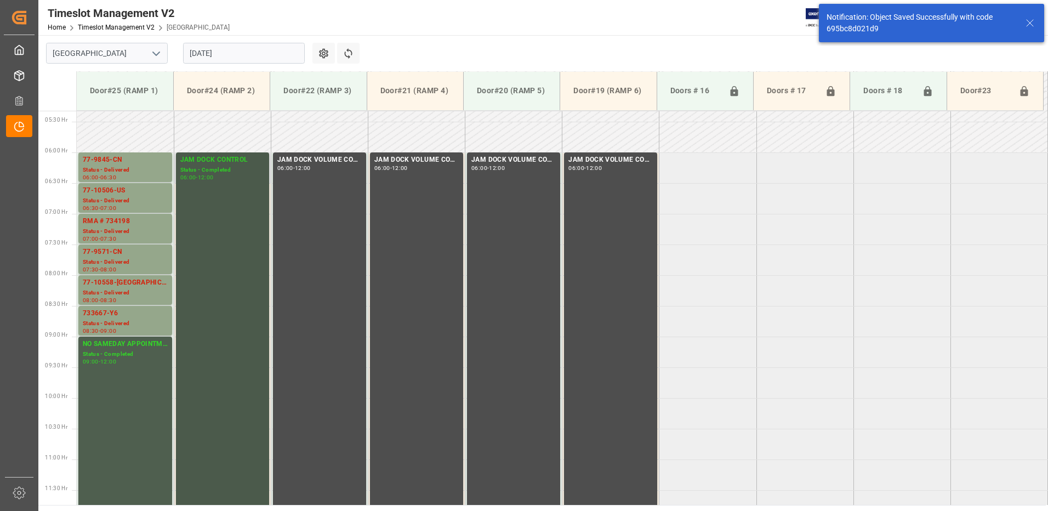
scroll to position [307, 0]
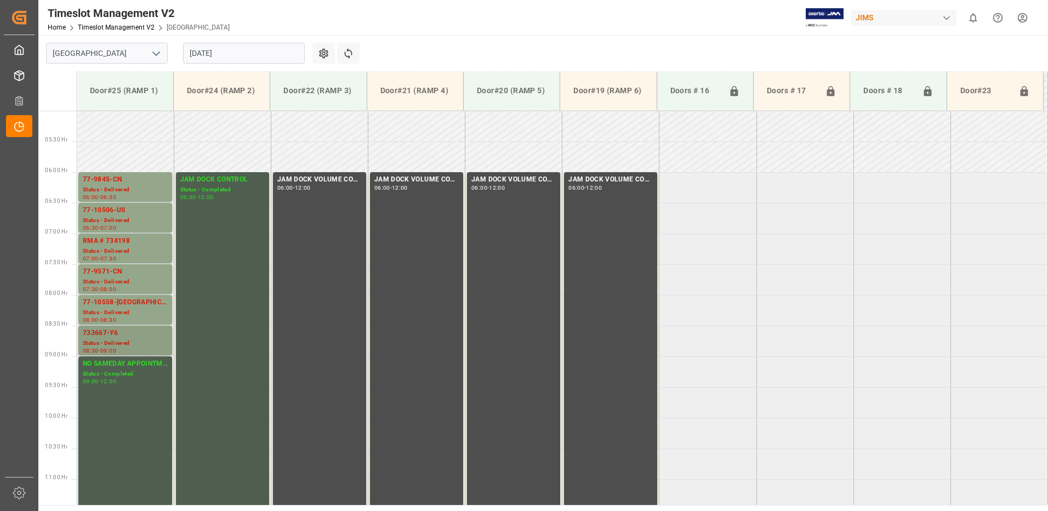
click at [115, 340] on div "Status - Delivered" at bounding box center [125, 343] width 85 height 9
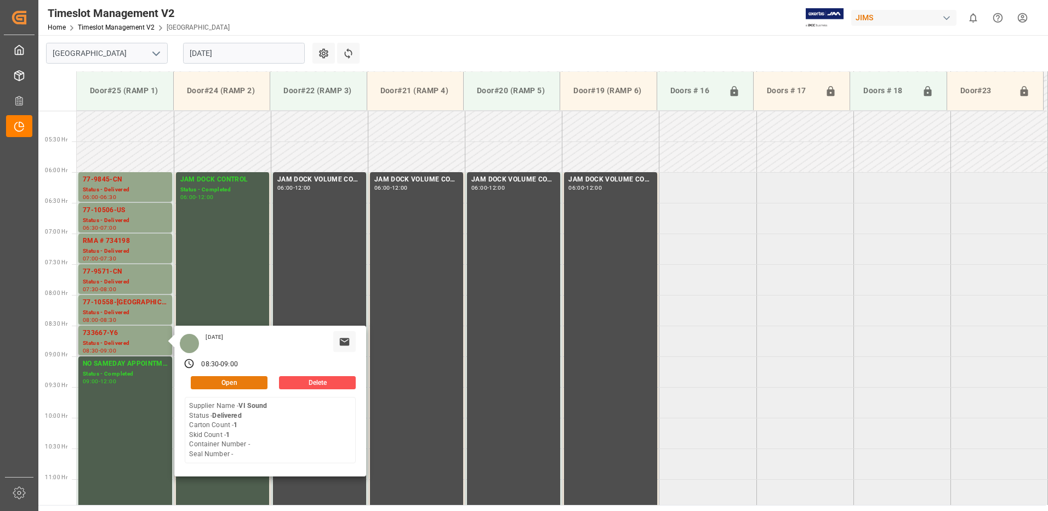
click at [238, 380] on button "Open" at bounding box center [229, 382] width 77 height 13
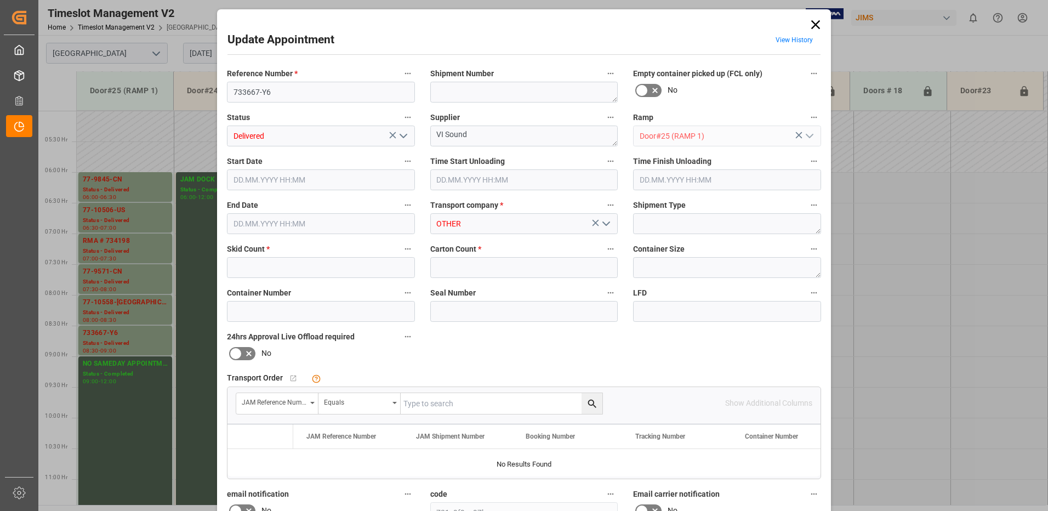
type input "1"
type input "[DATE] 08:30"
type input "[DATE] 11:45"
type input "[DATE] 09:00"
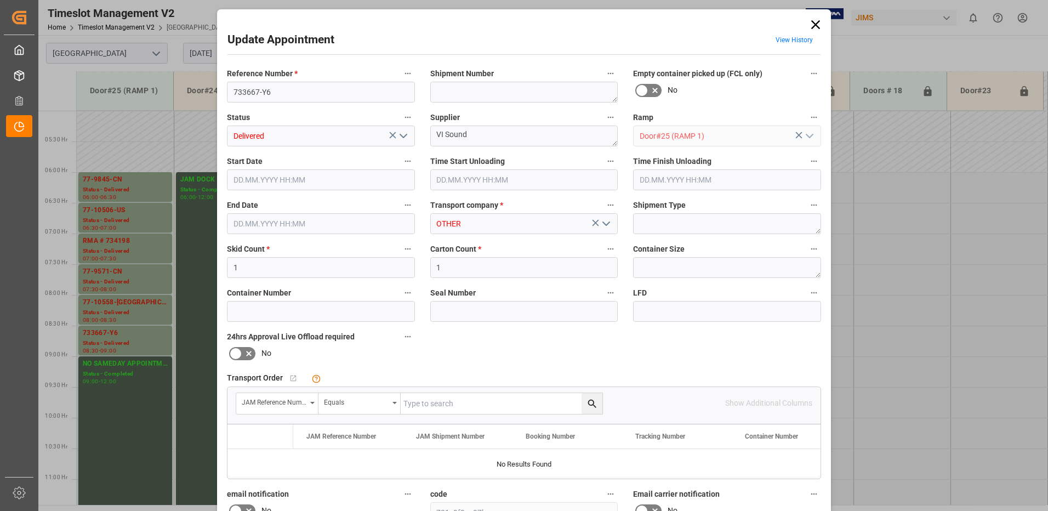
type input "[DATE] 18:22"
drag, startPoint x: 664, startPoint y: 314, endPoint x: 668, endPoint y: 321, distance: 8.6
click at [664, 316] on input at bounding box center [727, 311] width 188 height 21
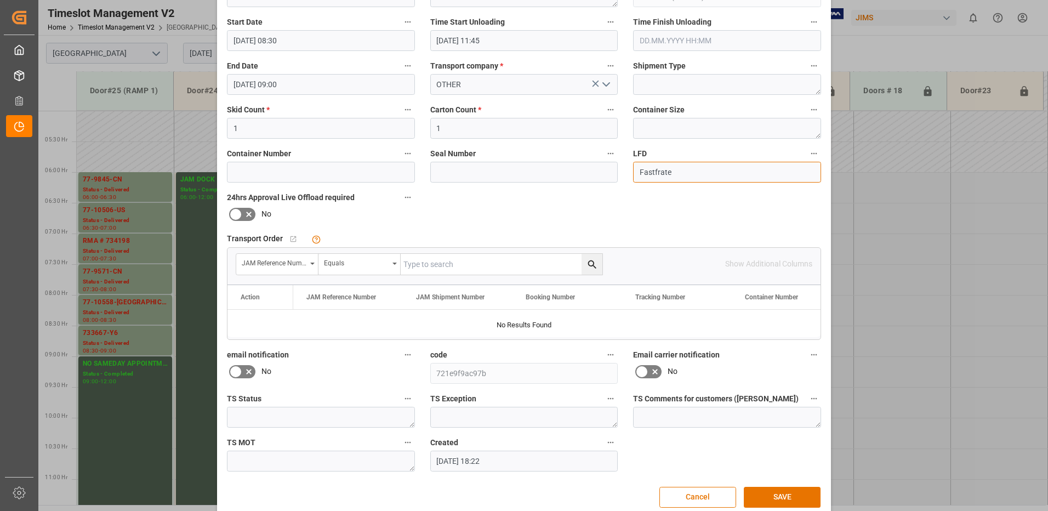
scroll to position [156, 0]
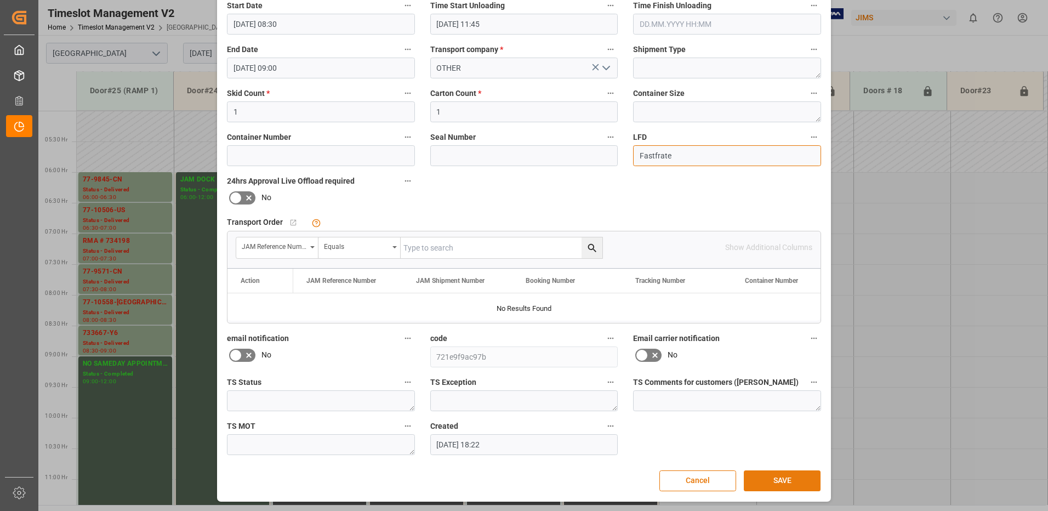
type input "Fastfrate"
click at [785, 481] on button "SAVE" at bounding box center [782, 480] width 77 height 21
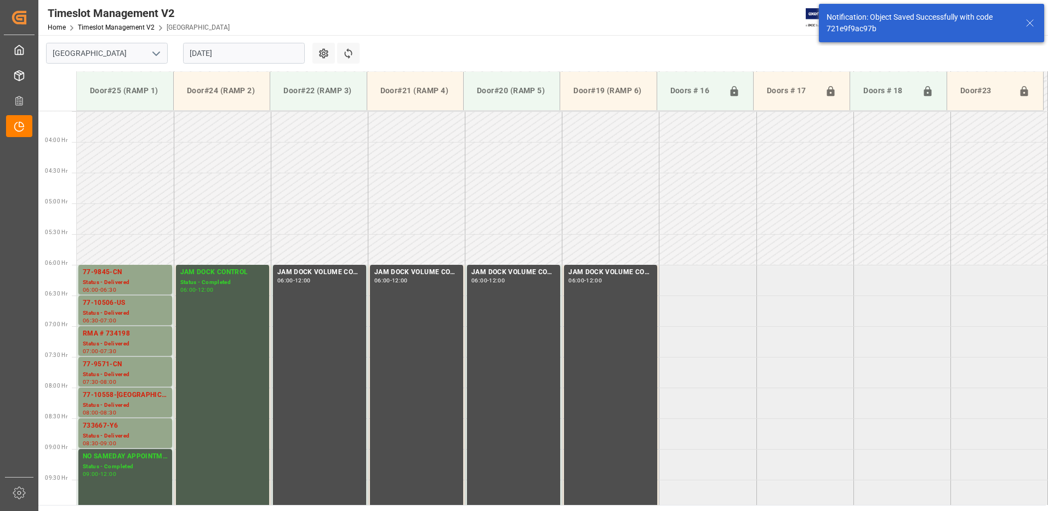
scroll to position [423, 0]
